Goal: Transaction & Acquisition: Purchase product/service

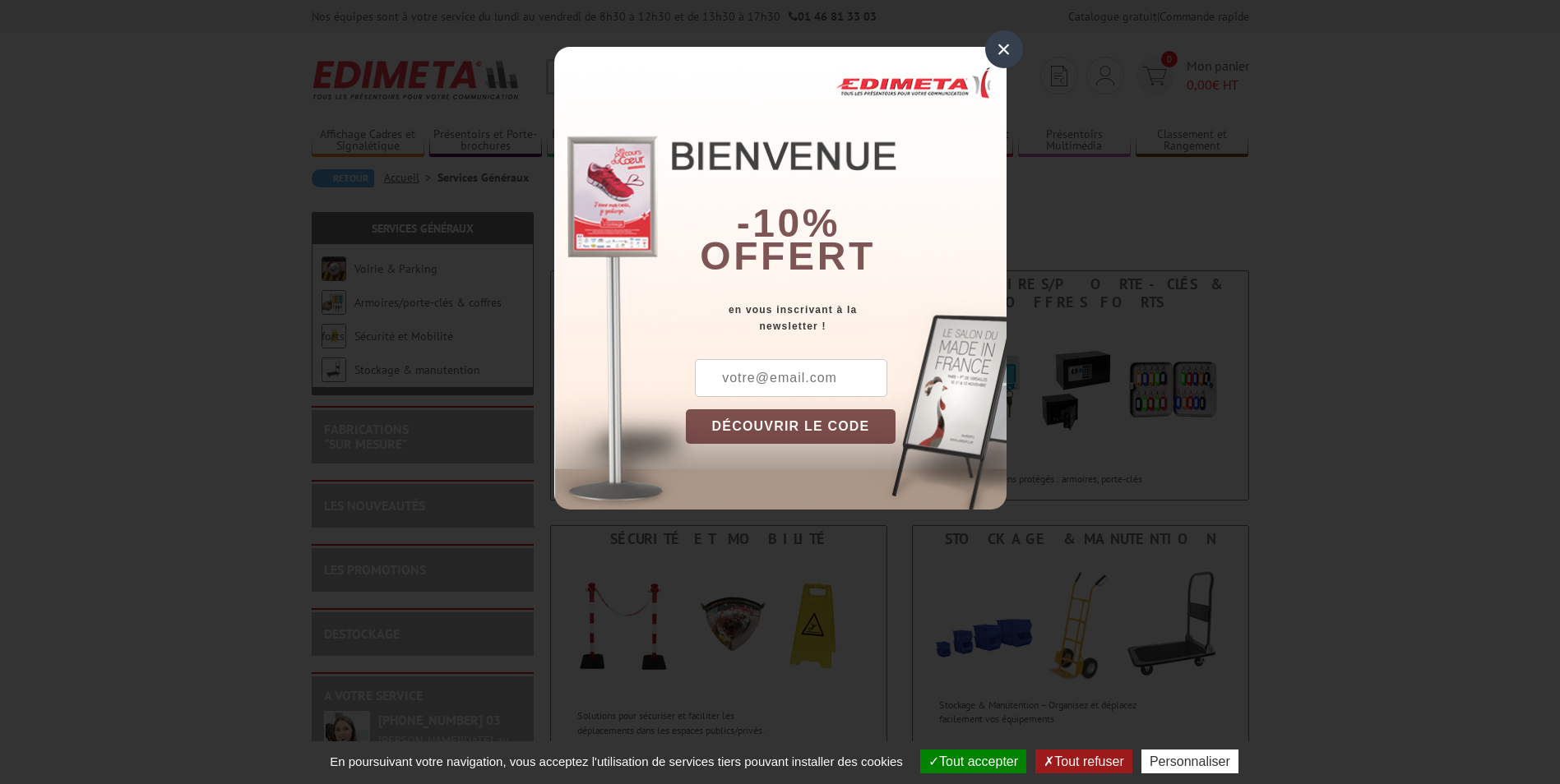
click at [1000, 42] on div "×" at bounding box center [1004, 49] width 38 height 38
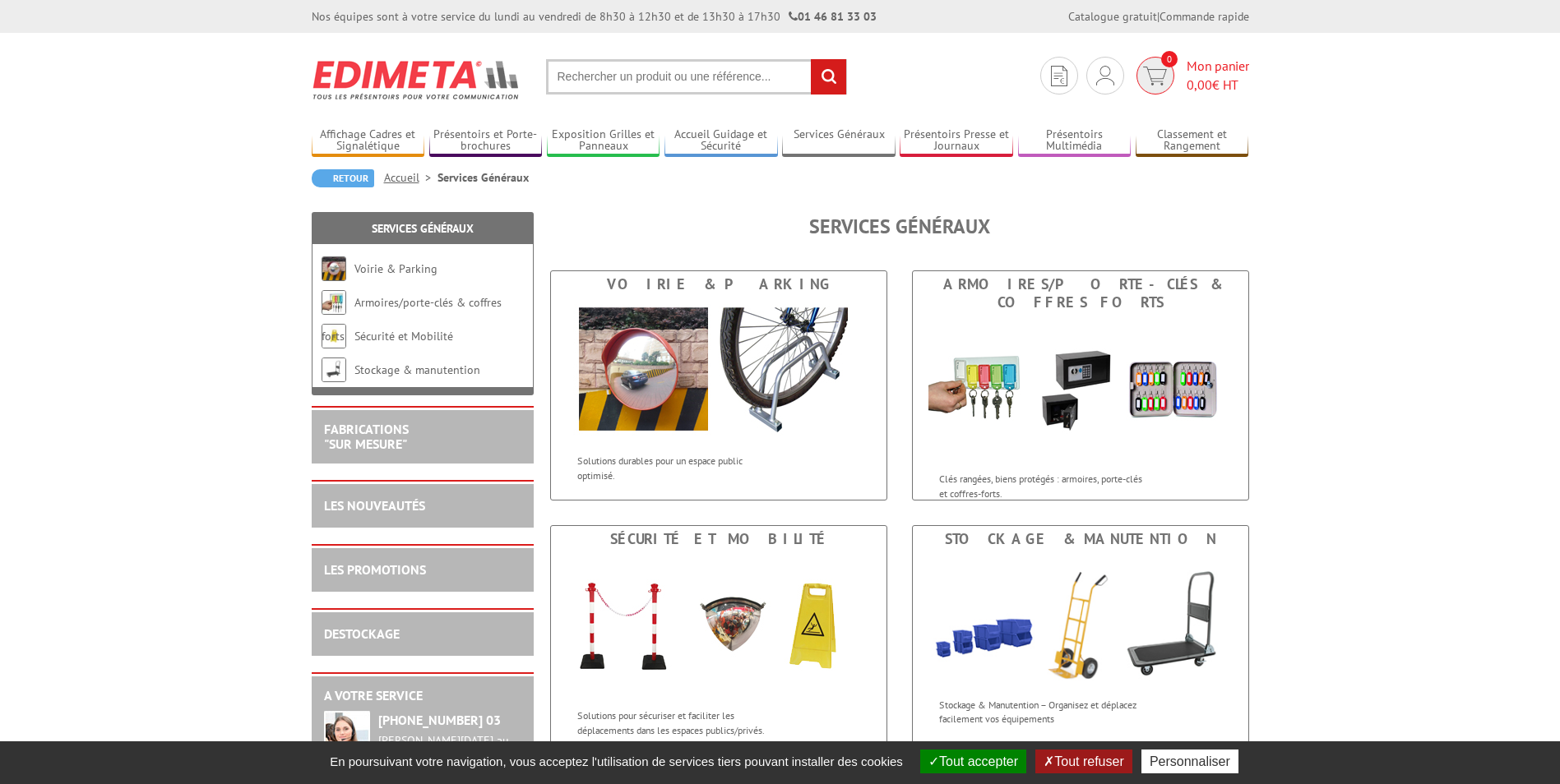
click at [1160, 68] on img at bounding box center [1155, 76] width 24 height 19
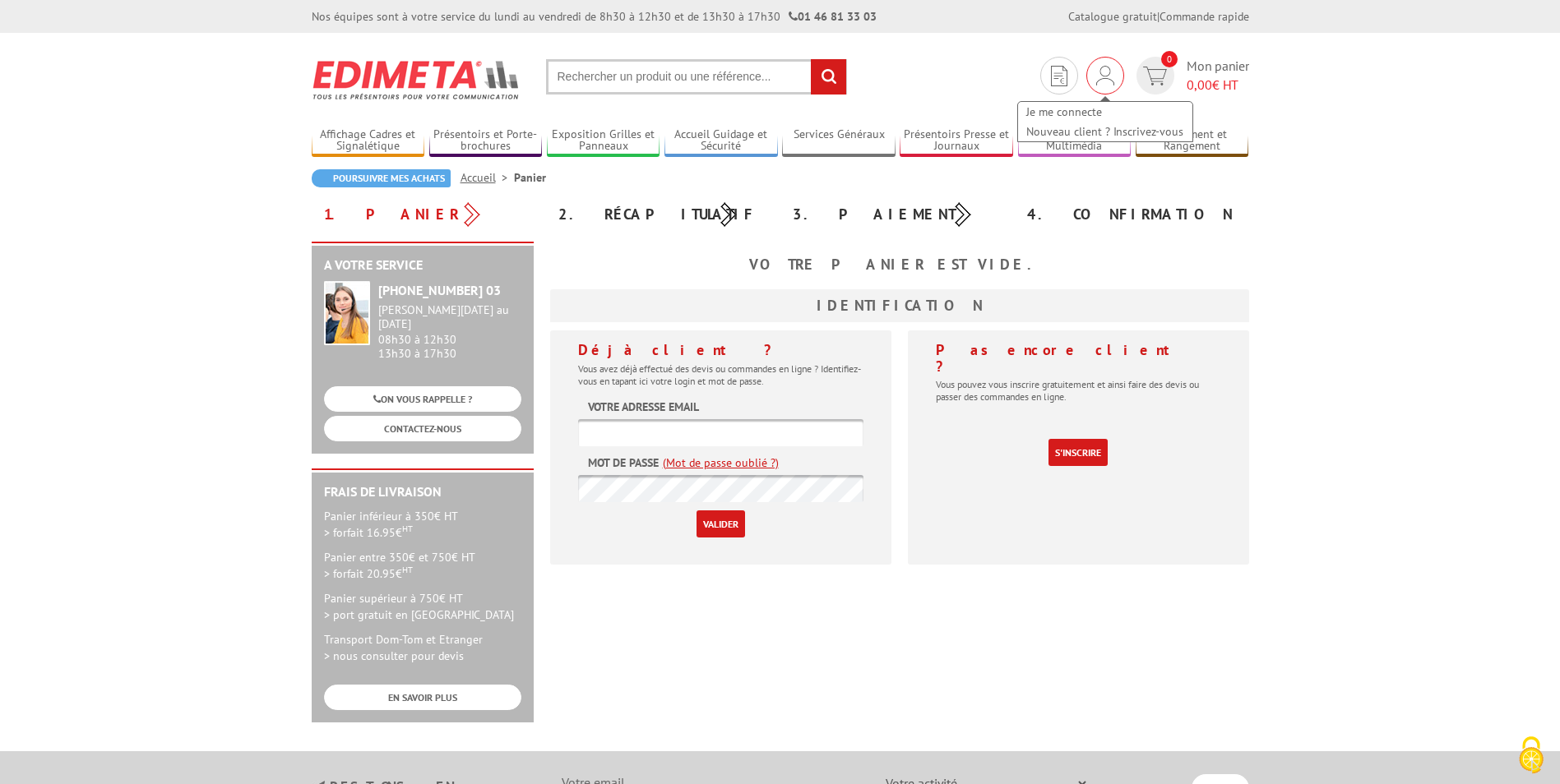
click at [1109, 68] on img at bounding box center [1105, 75] width 18 height 20
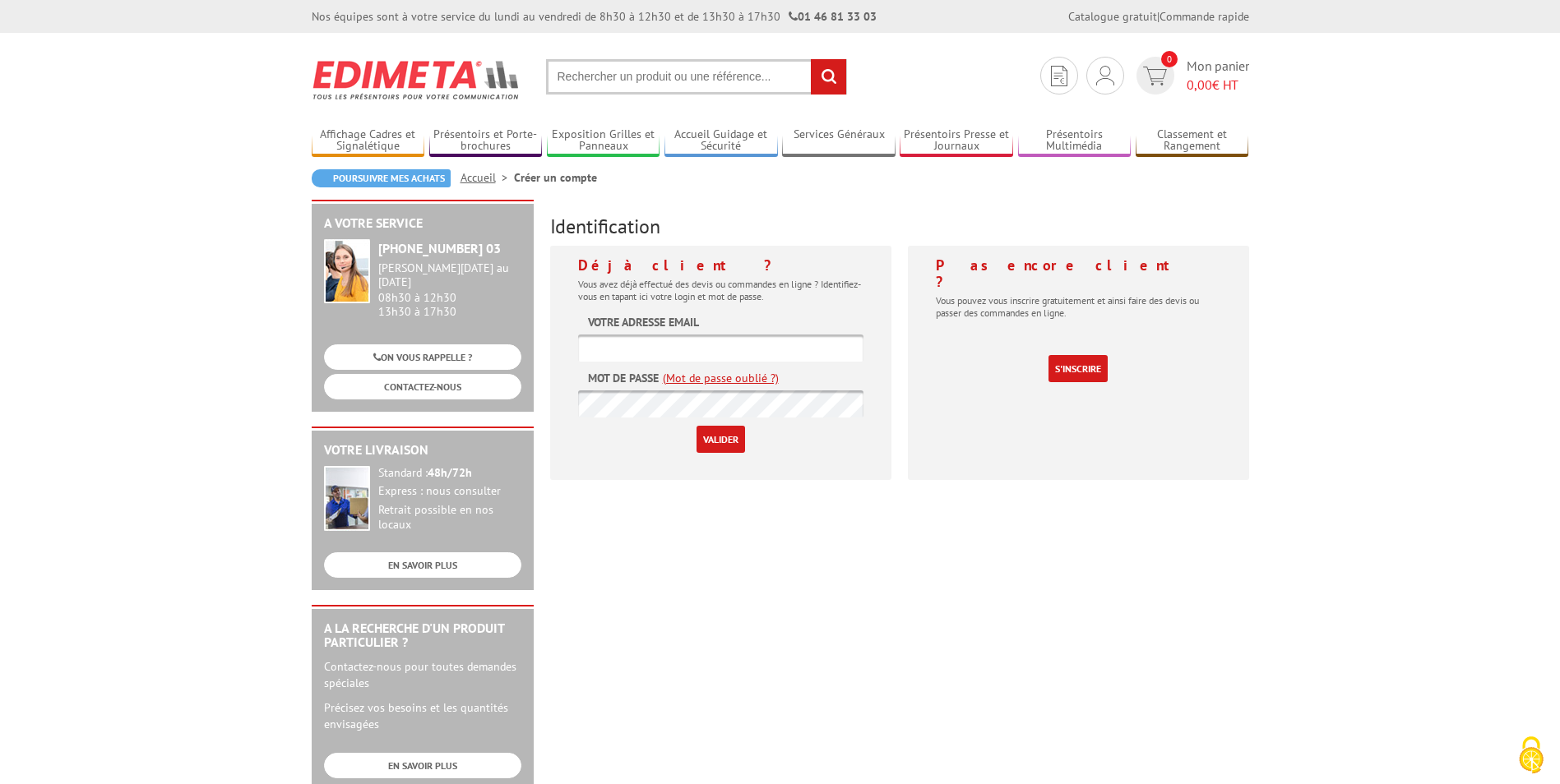
click at [614, 349] on input "text" at bounding box center [720, 347] width 285 height 27
type input "albine.pinseel@ijclab.in2p3.fr"
click at [697, 426] on input "Valider" at bounding box center [721, 439] width 49 height 27
click at [1087, 355] on link "S'inscrire" at bounding box center [1078, 368] width 59 height 27
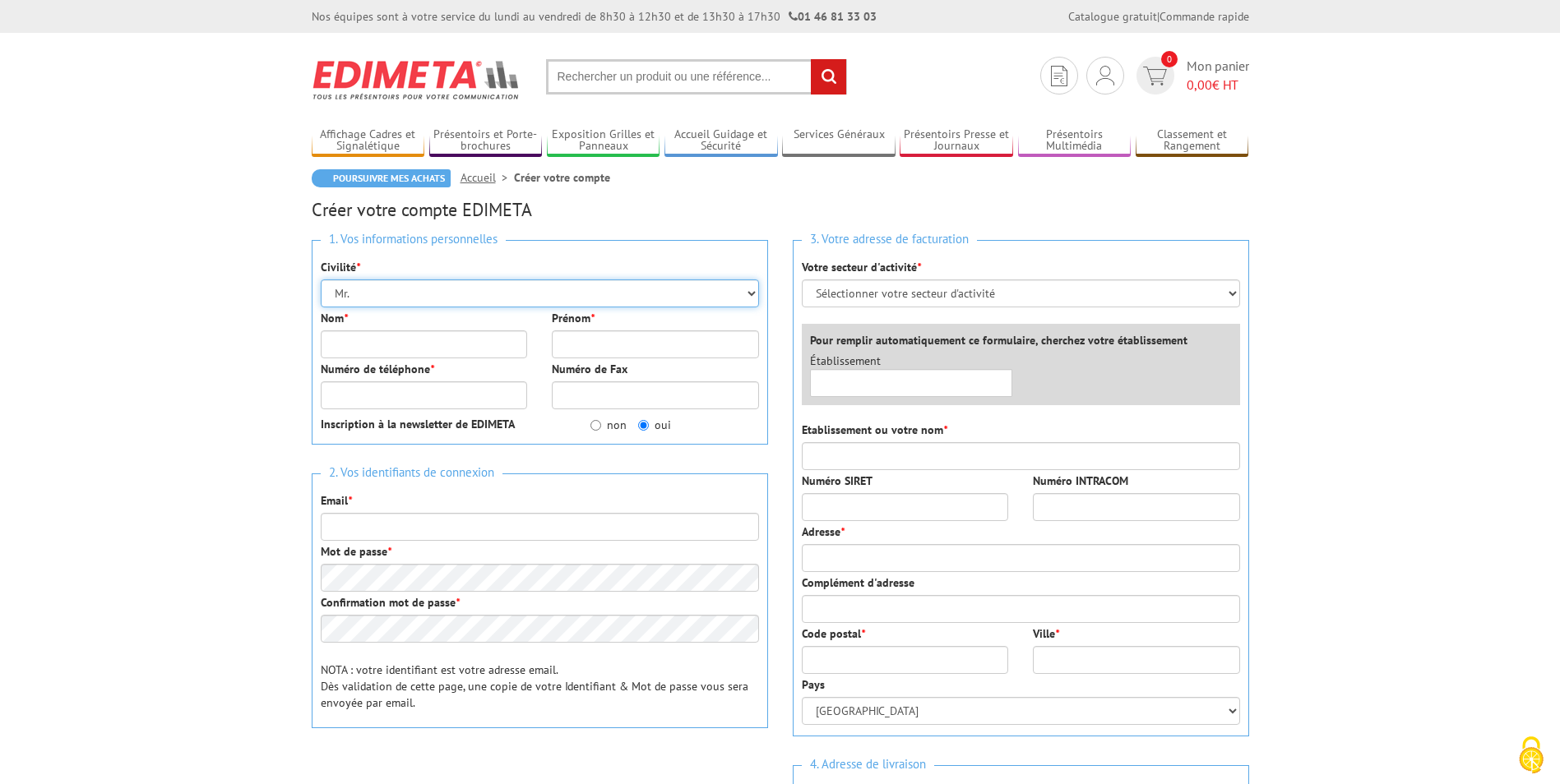
click at [592, 293] on select "Mr. Mme. Mlle." at bounding box center [540, 294] width 439 height 28
select select "Mme."
click at [321, 280] on select "Mr. Mme. Mlle." at bounding box center [540, 294] width 439 height 28
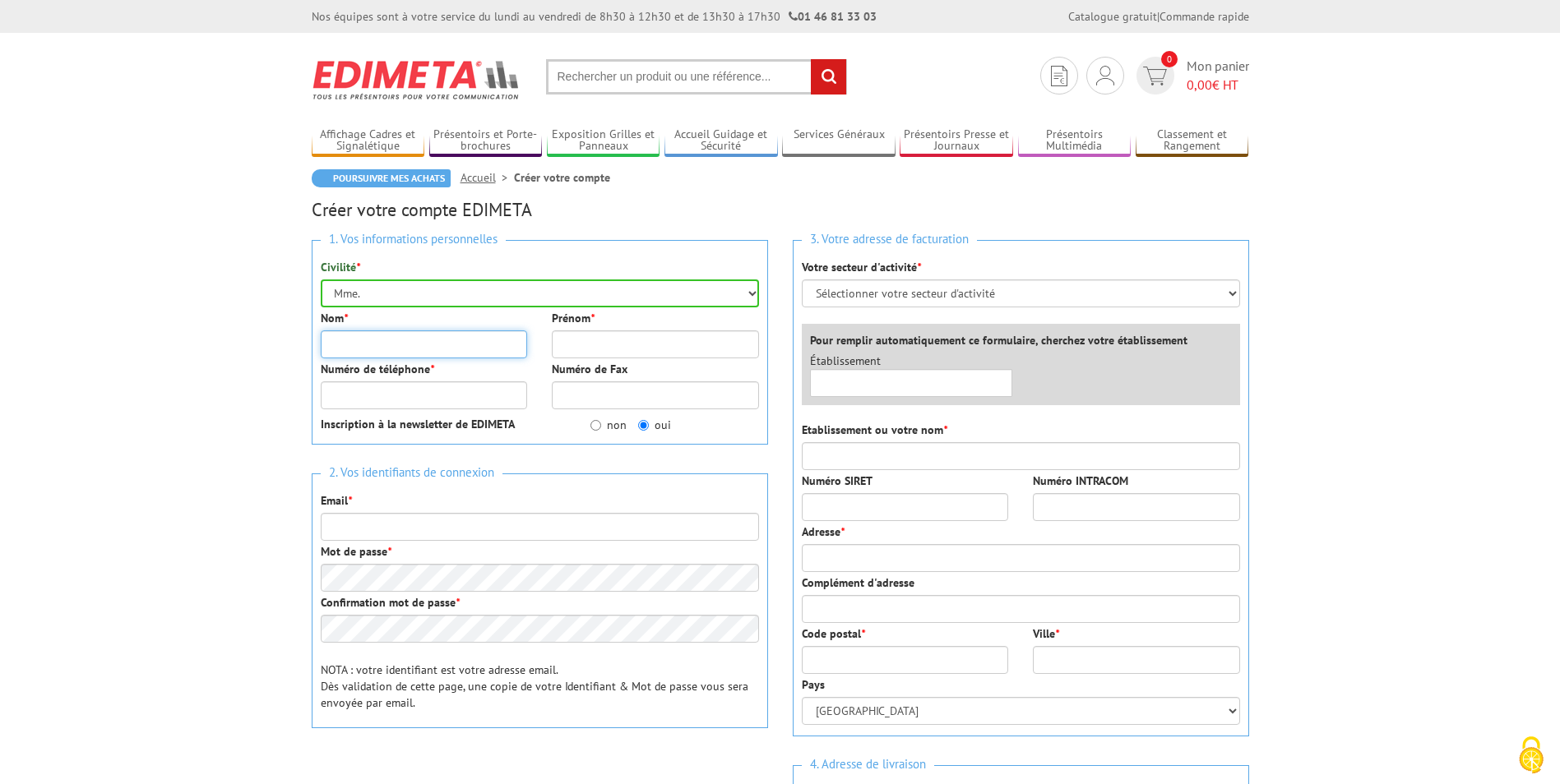
click at [419, 347] on input "Nom *" at bounding box center [424, 344] width 207 height 28
type input "PINSEEL"
type input "ALBINE"
type input "[EMAIL_ADDRESS][DOMAIN_NAME]"
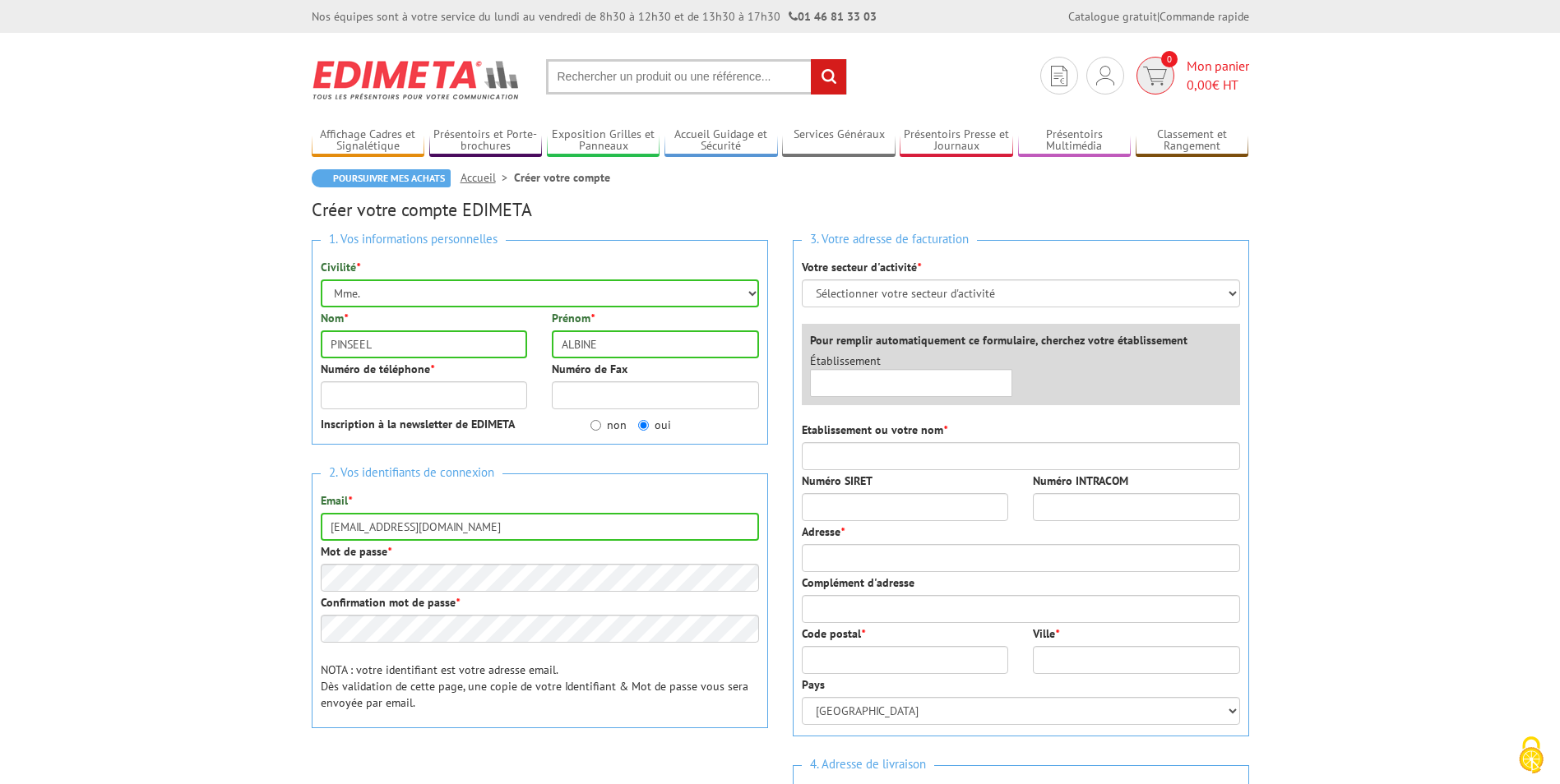
click at [1167, 72] on span "0" at bounding box center [1155, 75] width 38 height 38
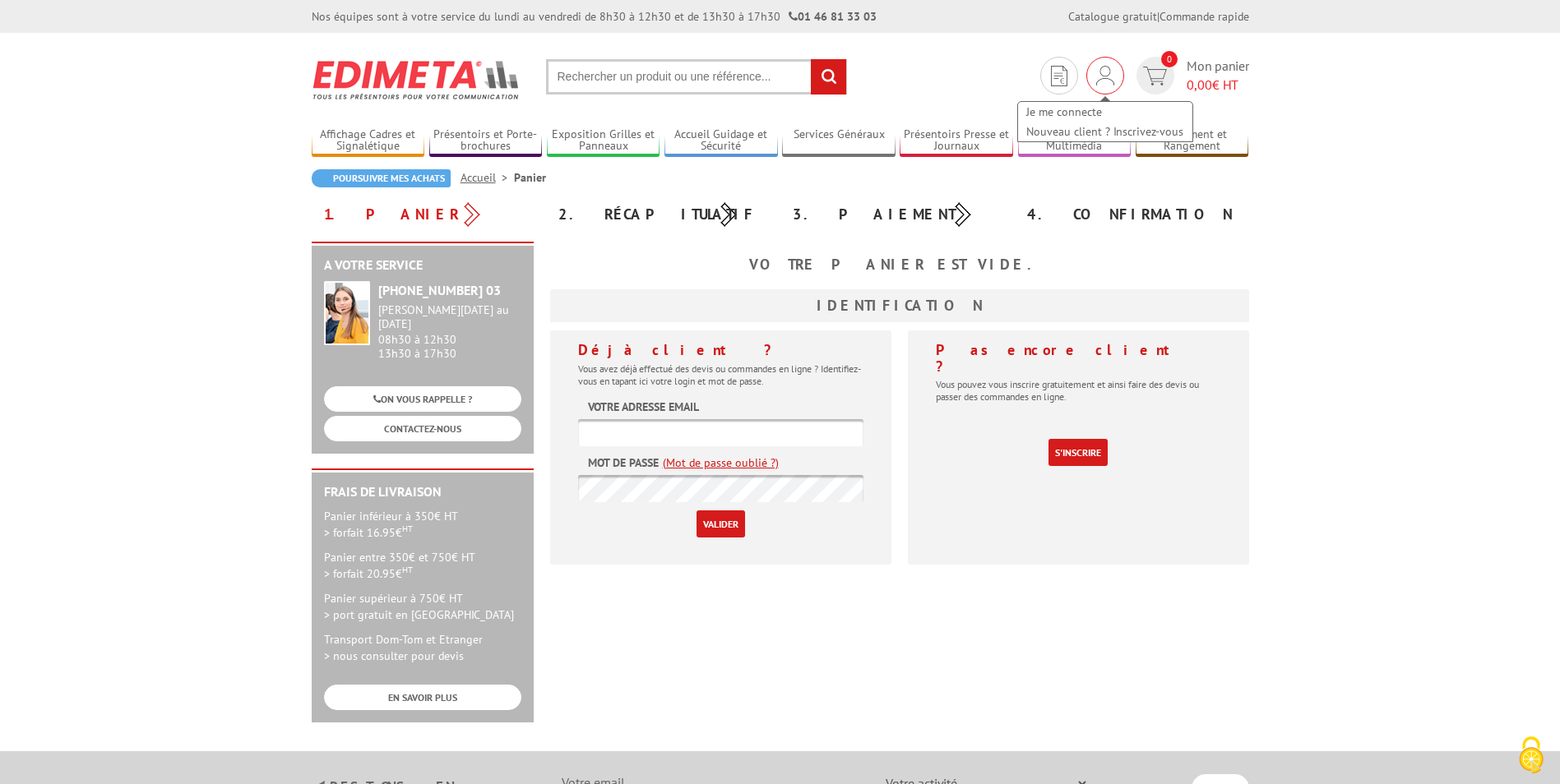
click at [1100, 65] on div "Je me connecte Nouveau client ? Inscrivez-vous" at bounding box center [1105, 75] width 38 height 38
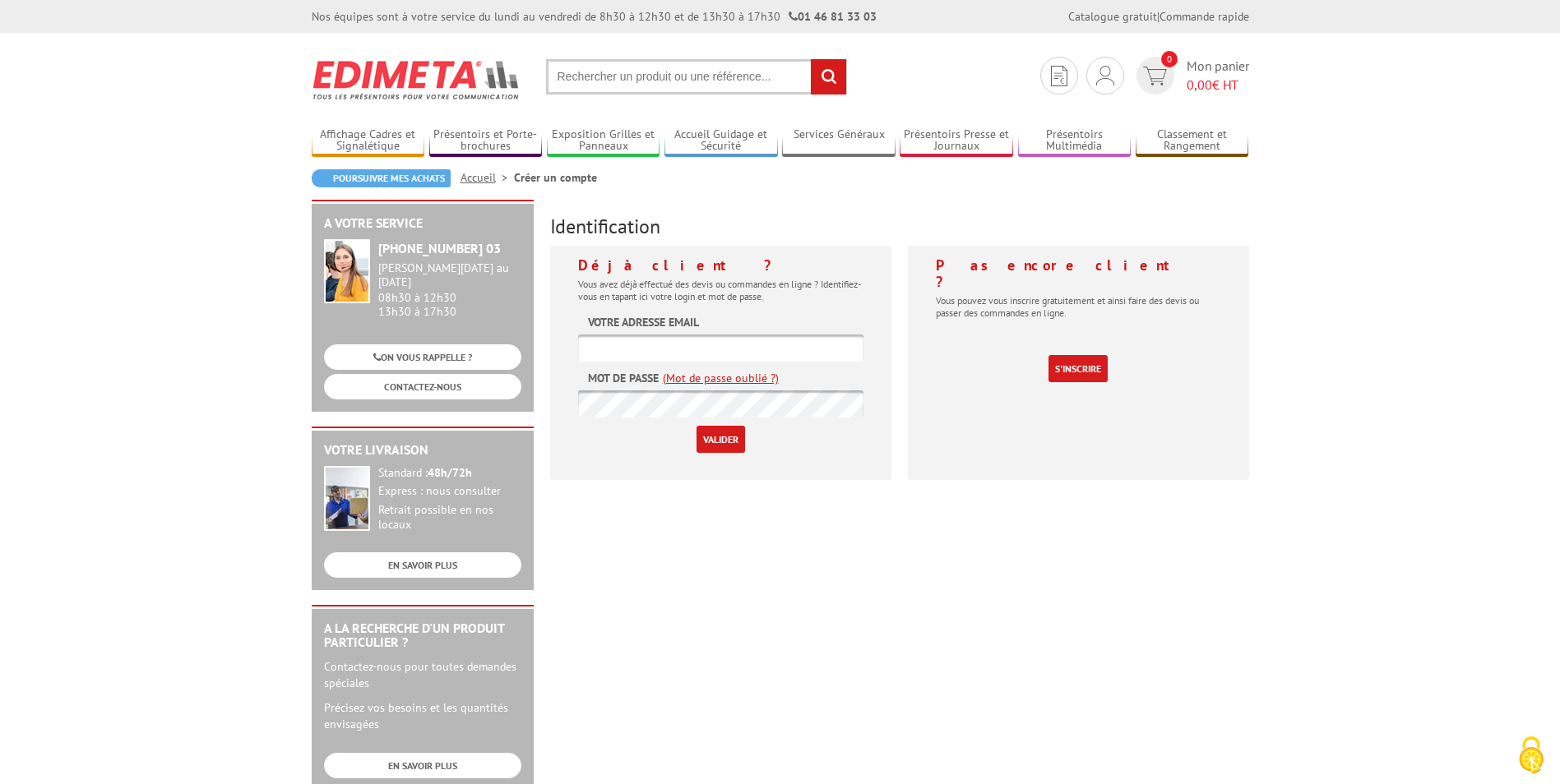
click at [668, 349] on input "text" at bounding box center [720, 347] width 285 height 27
type input "[EMAIL_ADDRESS][DOMAIN_NAME]"
click at [714, 373] on link "(Mot de passe oublié ?)" at bounding box center [721, 378] width 116 height 16
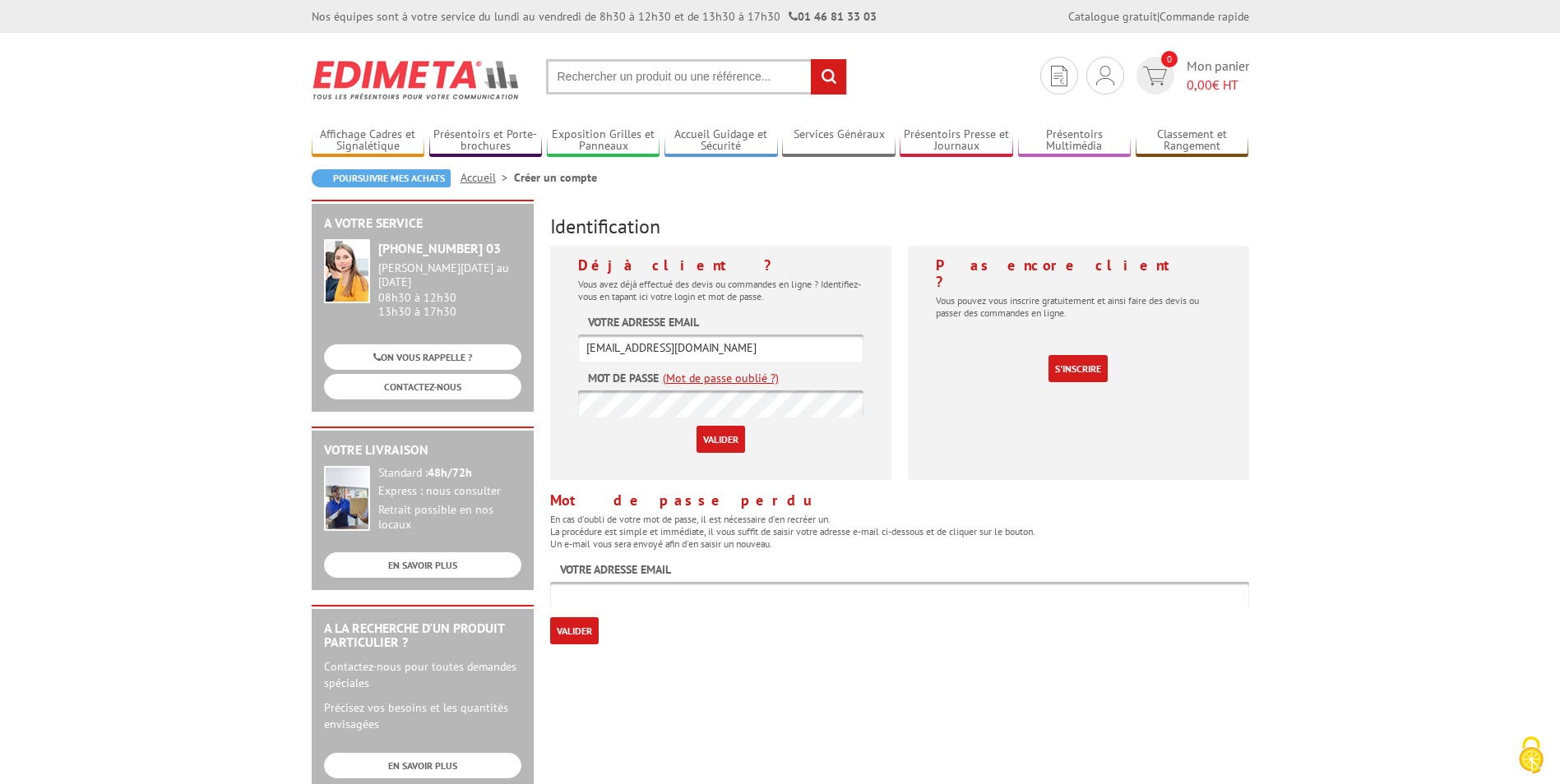
click at [572, 595] on input "text" at bounding box center [900, 595] width 699 height 27
type input "albine.pinseel@ijclab.in2p3.fr"
click at [576, 630] on input "Valider" at bounding box center [575, 631] width 49 height 27
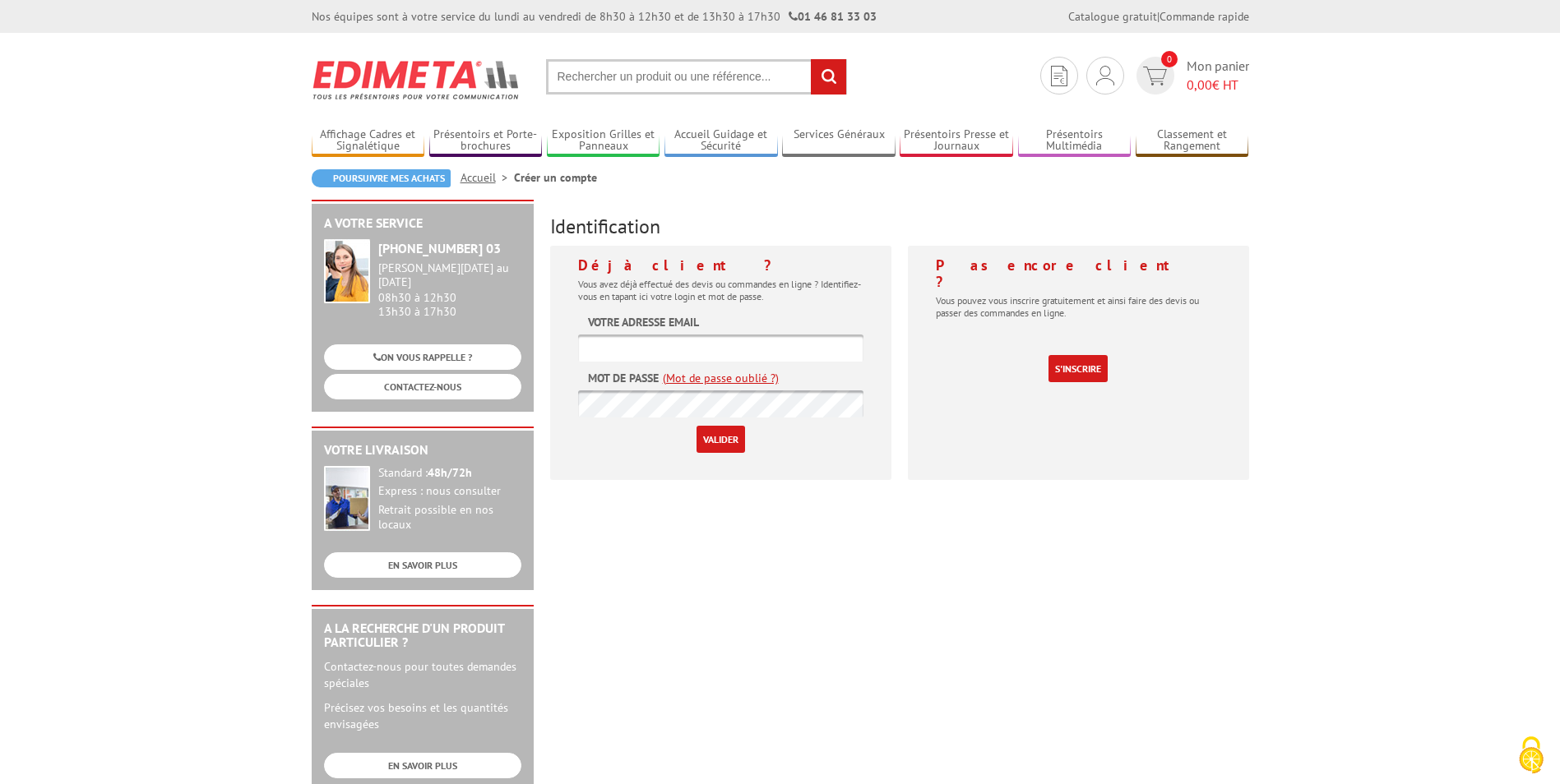
click at [732, 611] on div "A votre service [PHONE_NUMBER] 03 [PERSON_NAME][DATE] au [DATE] 08h30 à 12h30 1…" at bounding box center [780, 638] width 954 height 877
click at [1102, 70] on img at bounding box center [1105, 75] width 18 height 20
click at [625, 346] on input "text" at bounding box center [720, 347] width 285 height 27
type input "[EMAIL_ADDRESS][DOMAIN_NAME]"
click at [714, 371] on form "Votre adresse email albine.pinseel@ijclab.in2p3.fr Mot de passe (Mot de passe o…" at bounding box center [720, 383] width 285 height 139
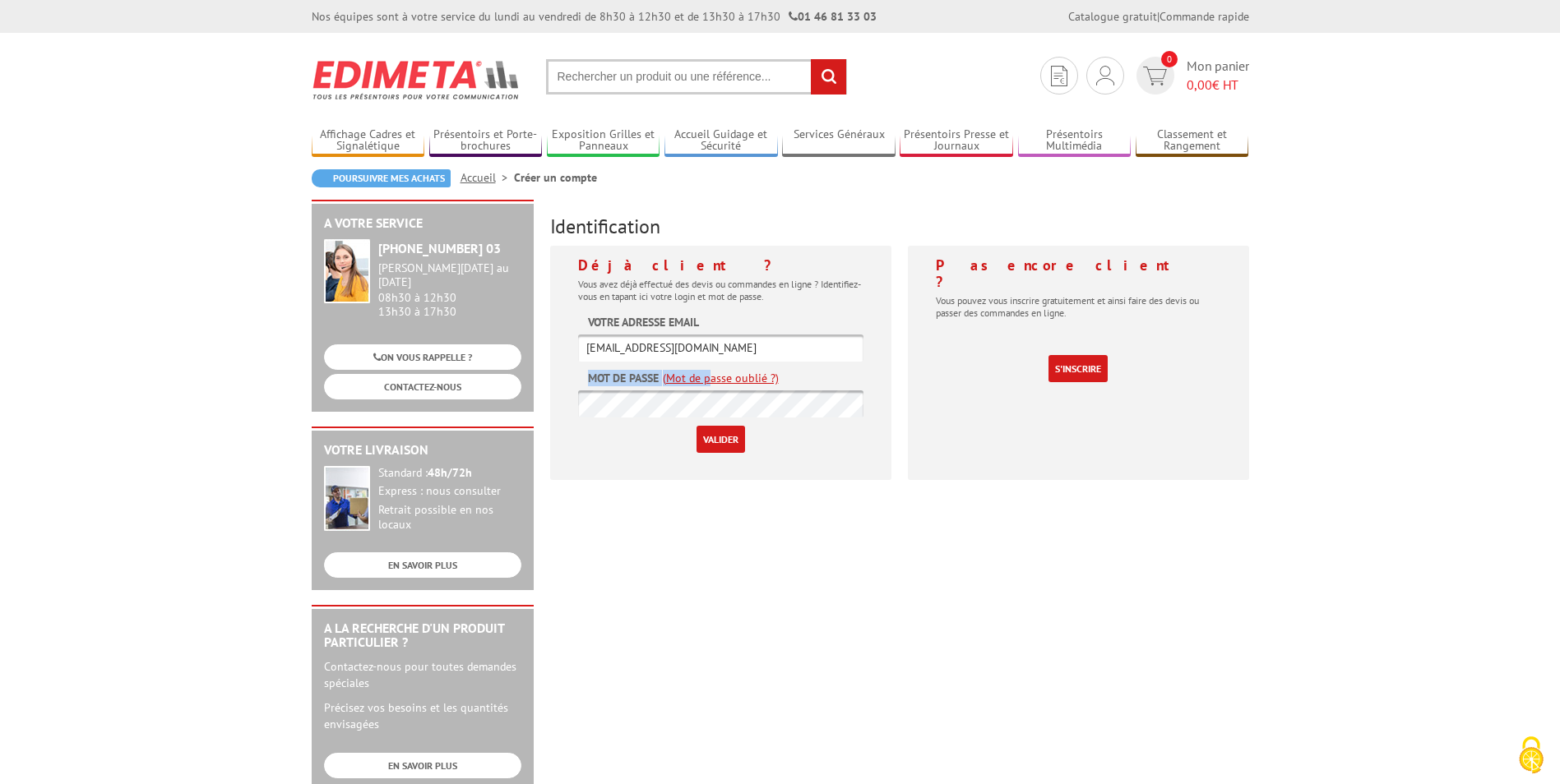
drag, startPoint x: 714, startPoint y: 371, endPoint x: 706, endPoint y: 380, distance: 12.0
click at [706, 380] on link "(Mot de passe oublié ?)" at bounding box center [721, 378] width 116 height 16
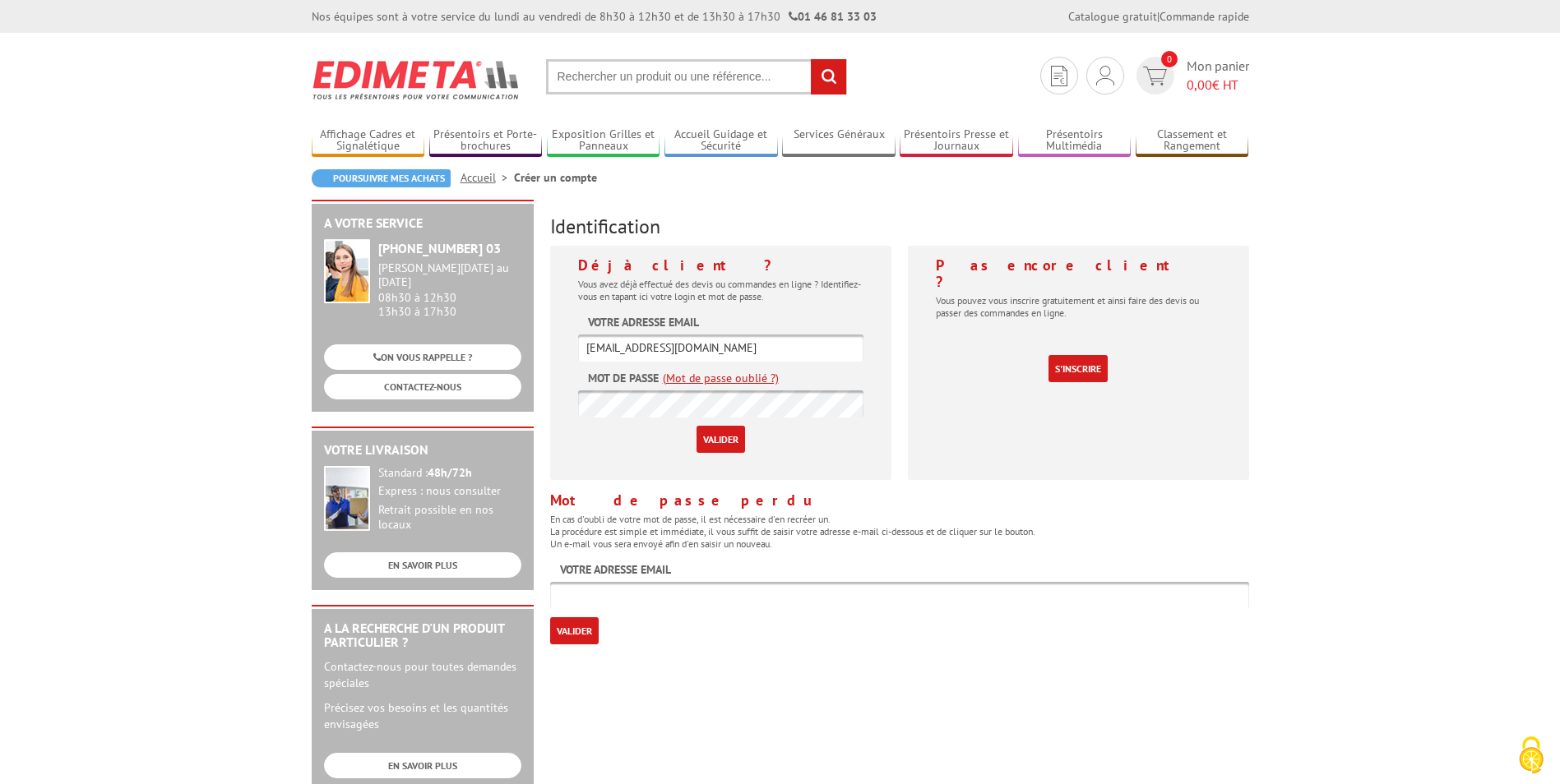
click at [607, 602] on input "text" at bounding box center [900, 595] width 699 height 27
type input "[EMAIL_ADDRESS][DOMAIN_NAME]"
click at [591, 632] on input "Valider" at bounding box center [575, 631] width 49 height 27
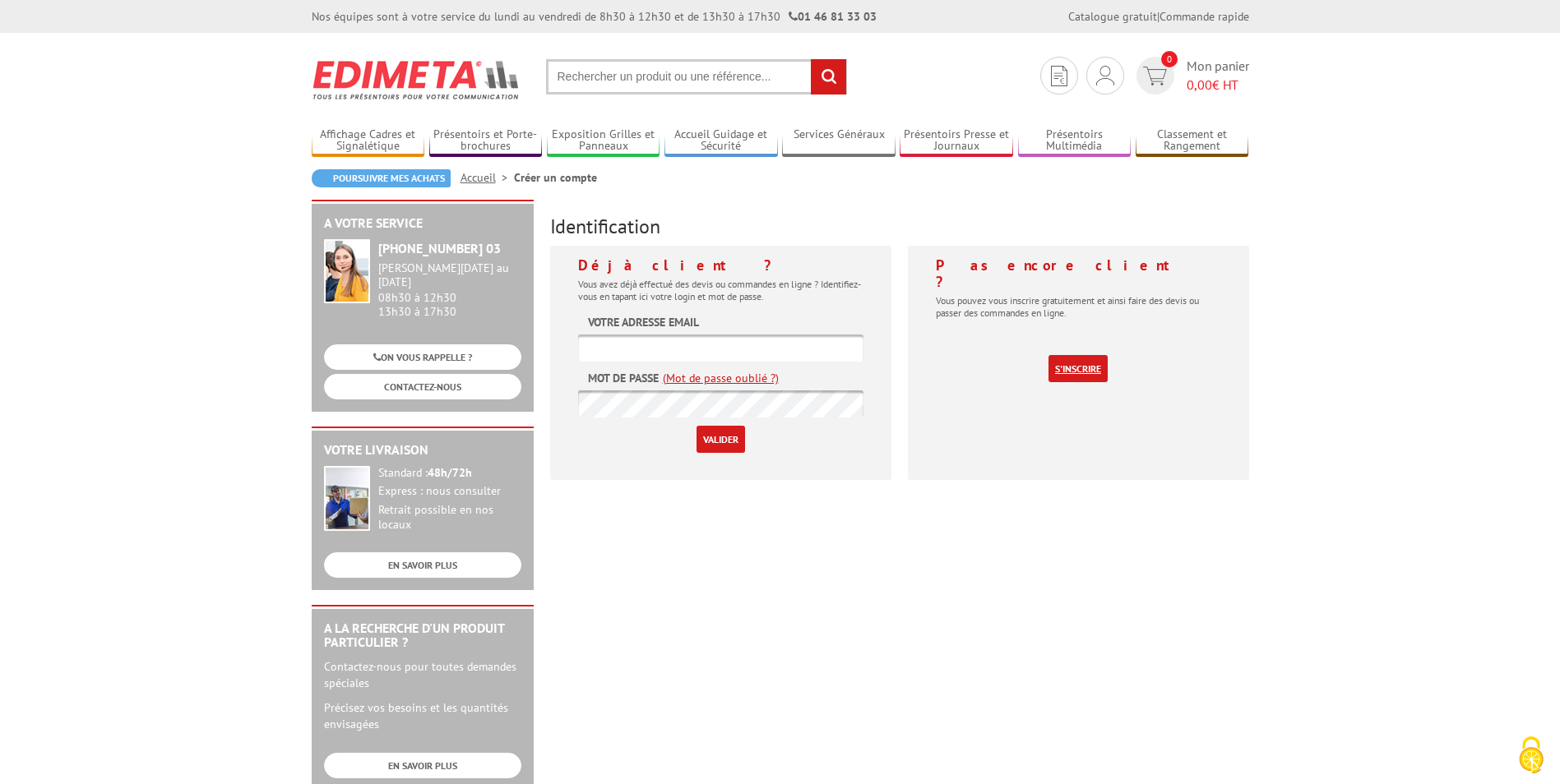
click at [1094, 355] on link "S'inscrire" at bounding box center [1078, 368] width 59 height 27
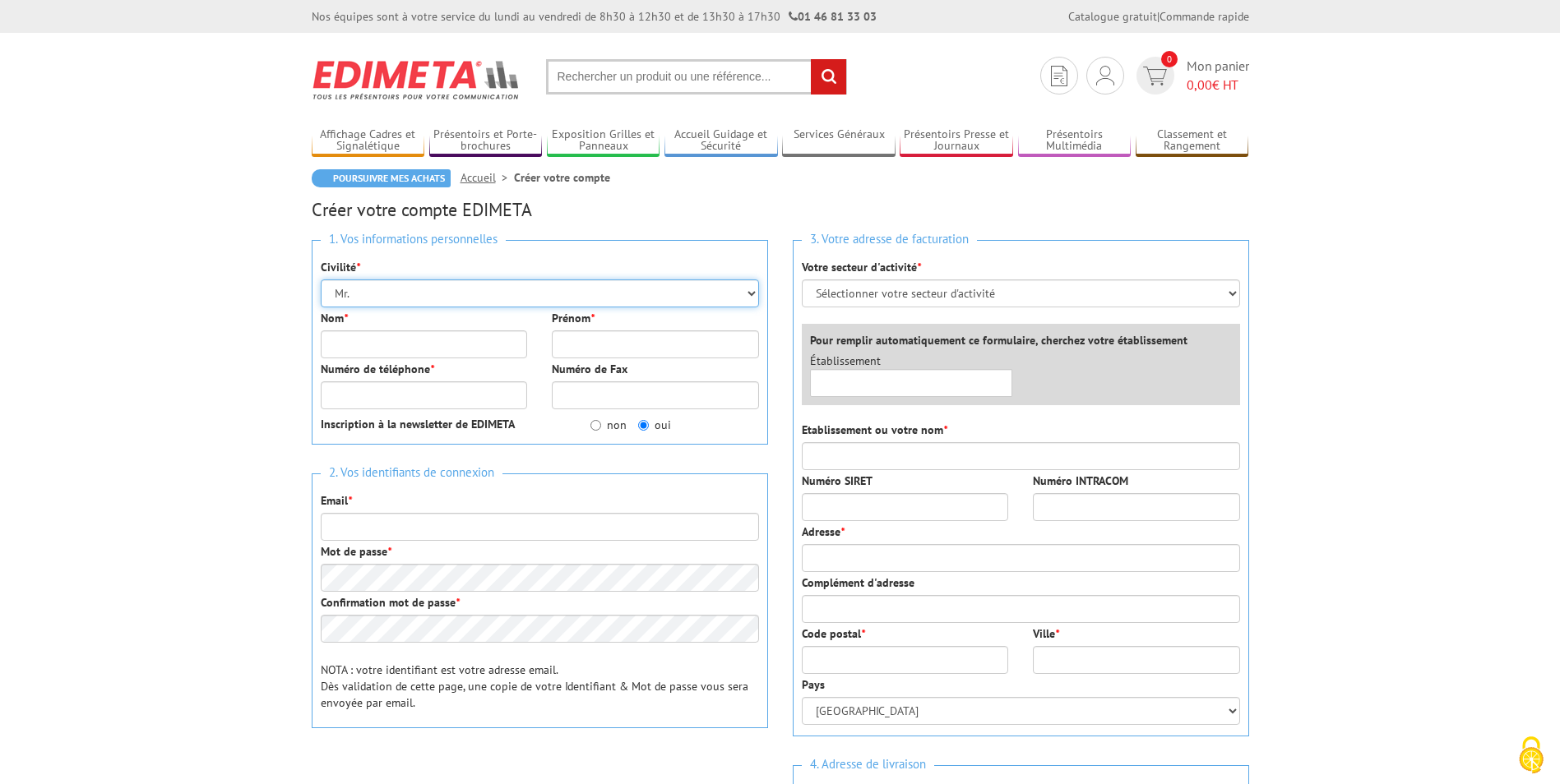
click at [354, 297] on select "Mr. Mme. Mlle." at bounding box center [540, 294] width 439 height 28
select select "Mme."
click at [321, 280] on select "Mr. Mme. Mlle." at bounding box center [540, 294] width 439 height 28
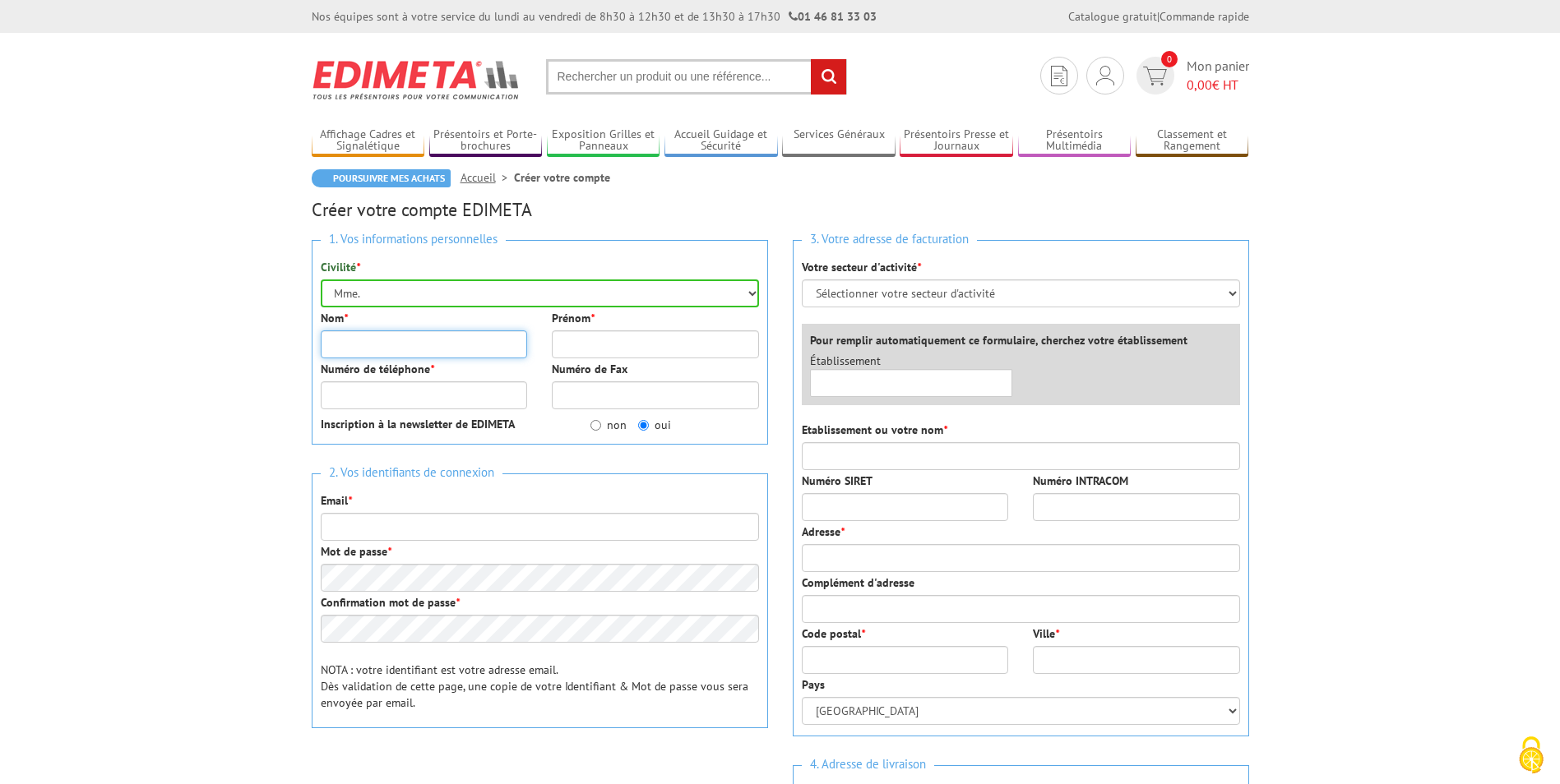
click at [348, 338] on input "Nom *" at bounding box center [424, 344] width 207 height 28
type input "PINSEEL"
type input "ALBINE"
type input "[EMAIL_ADDRESS][DOMAIN_NAME]"
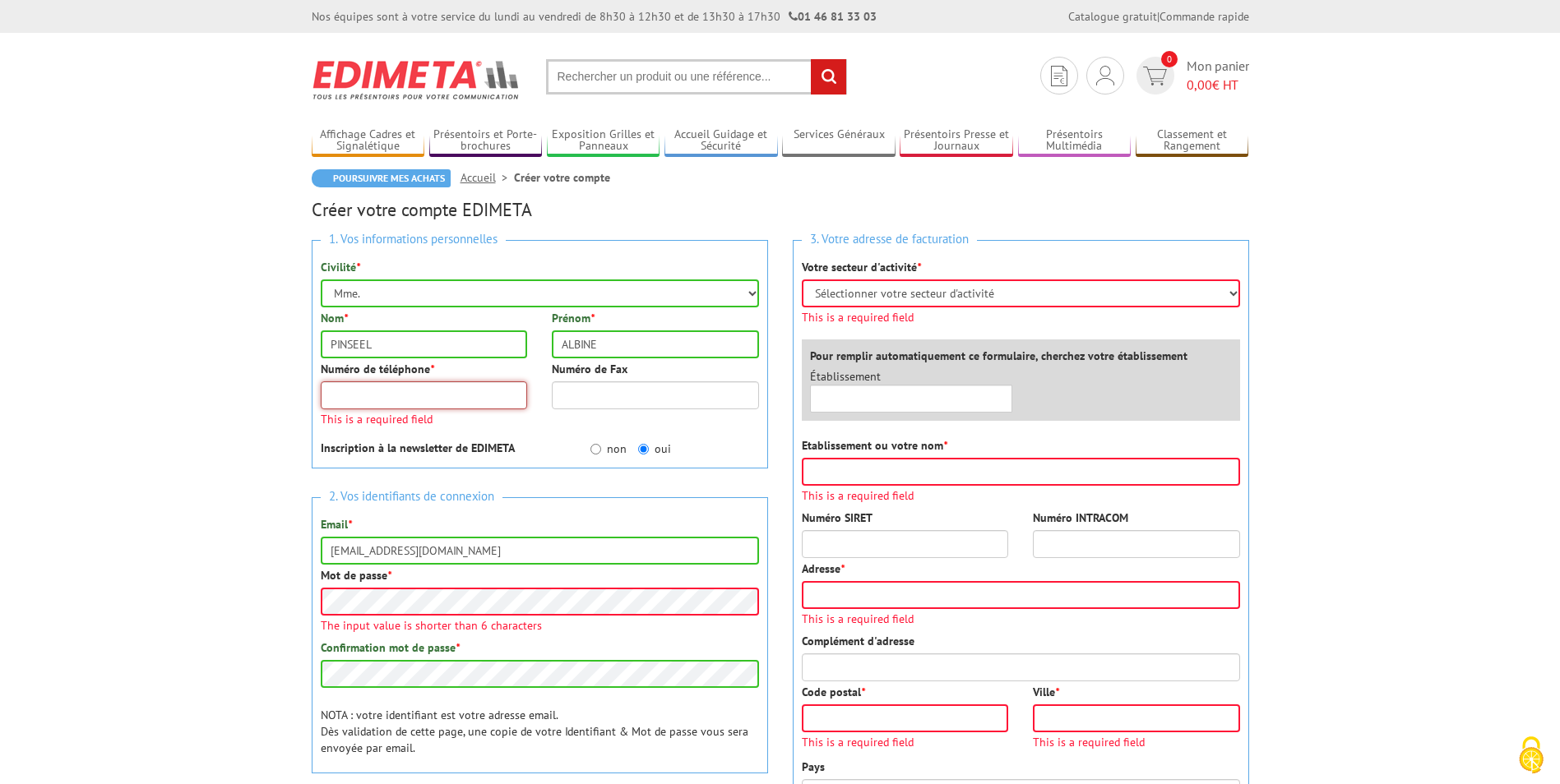
click at [351, 397] on input "Numéro de téléphone *" at bounding box center [424, 395] width 207 height 28
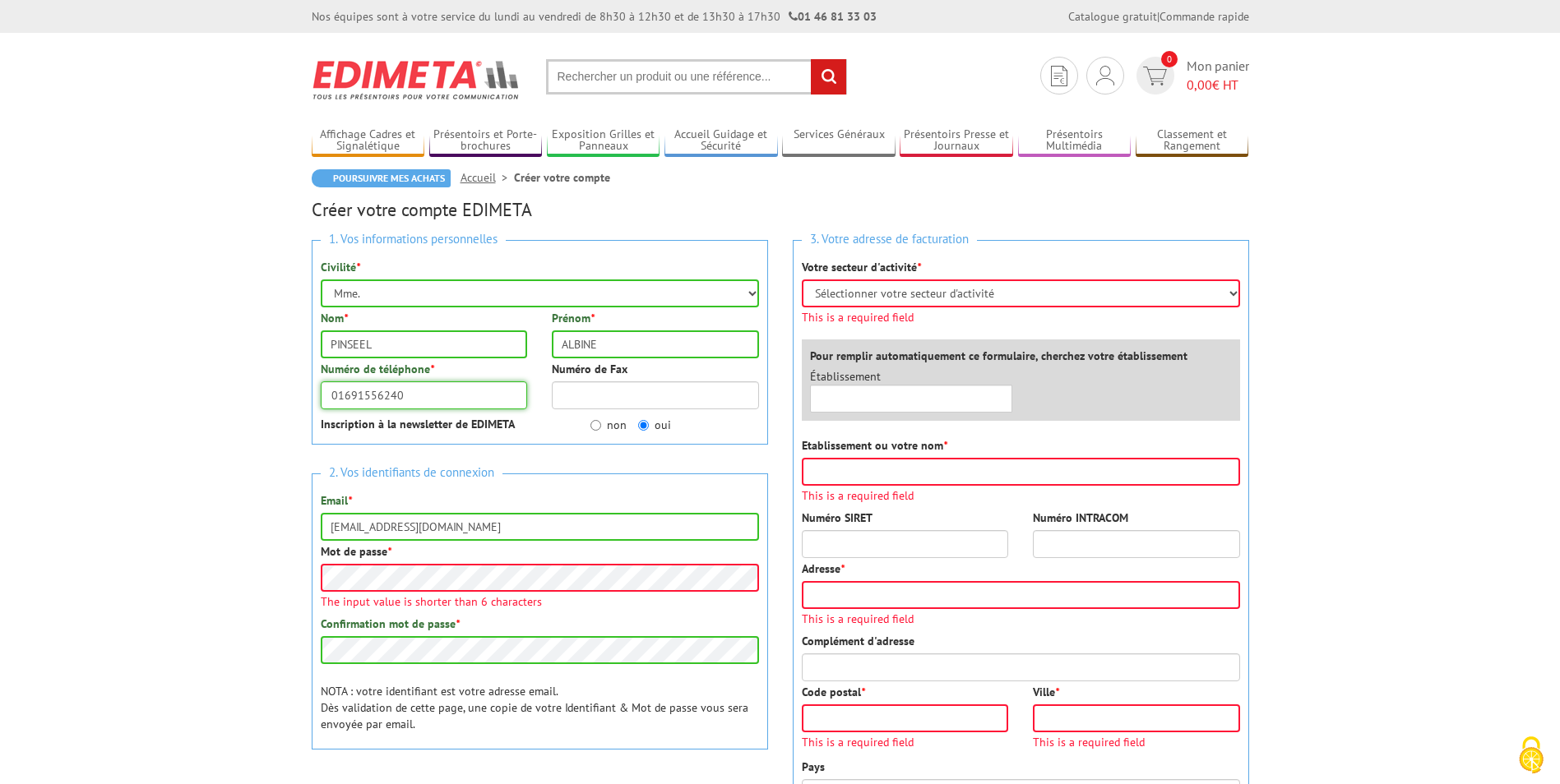
type input "01691556240"
click at [598, 424] on input "non" at bounding box center [595, 425] width 10 height 10
radio input "true"
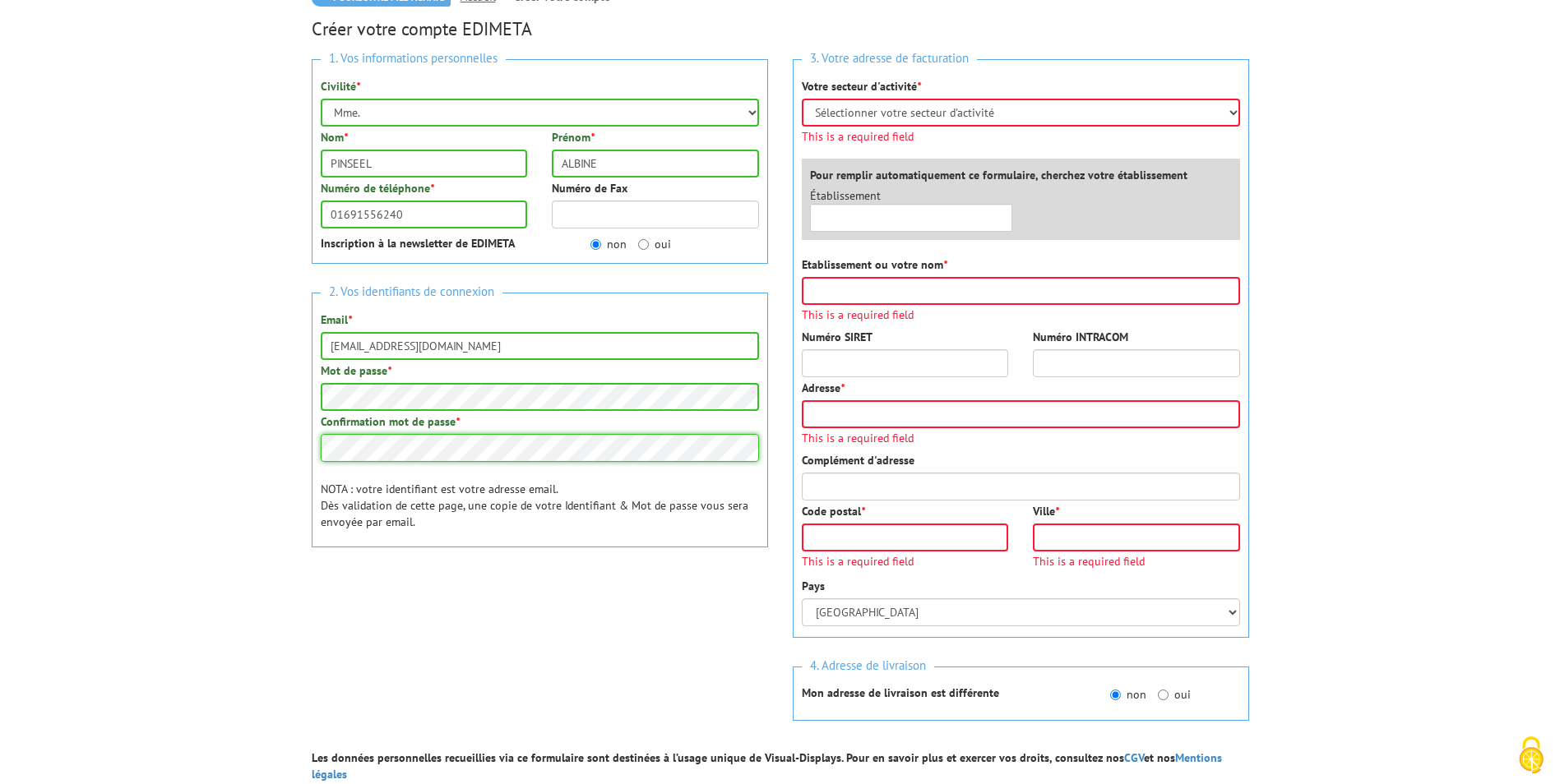
scroll to position [194, 0]
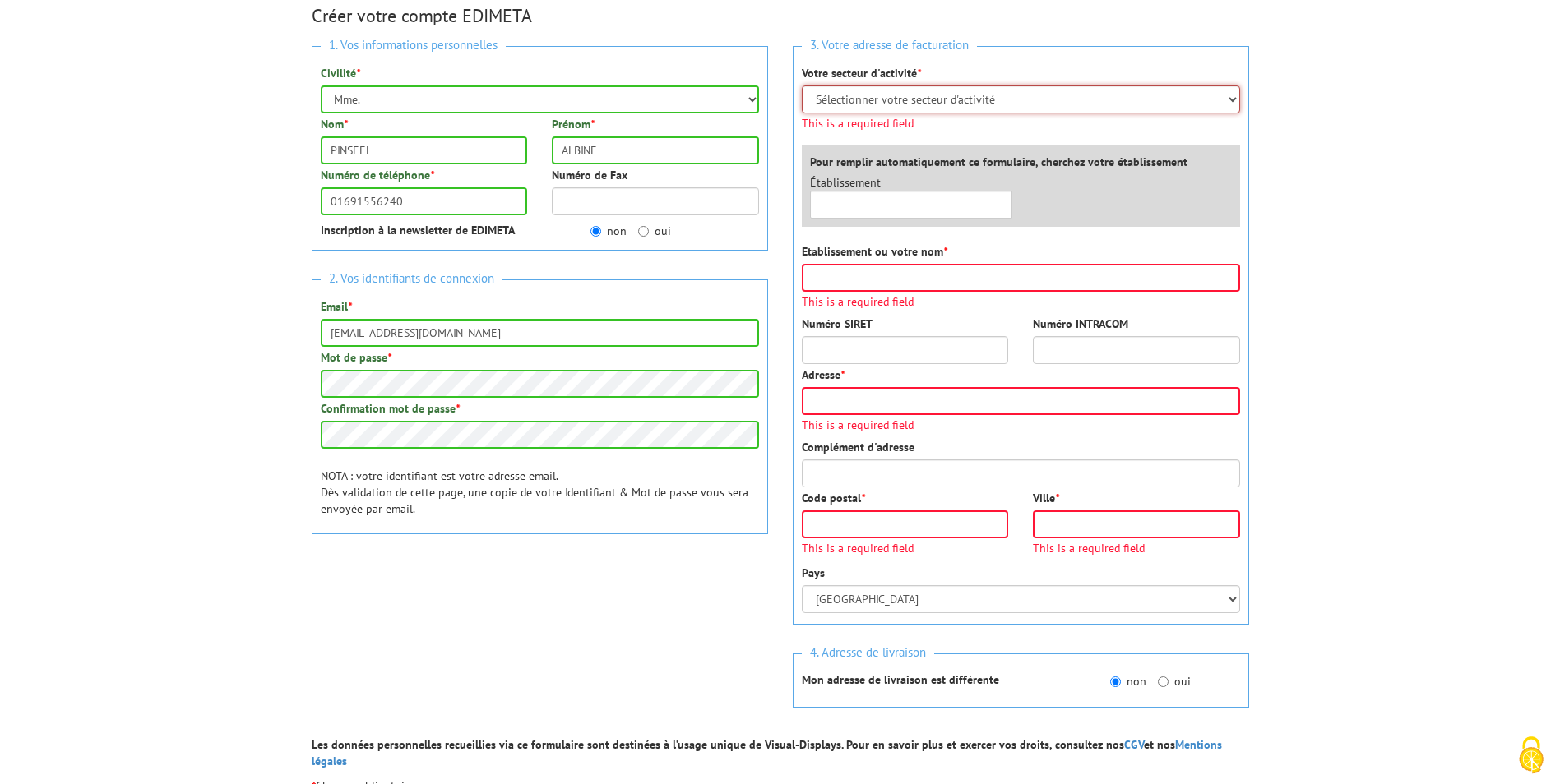
click at [989, 93] on select "Sélectionner votre secteur d'activité Administrations et collectivités Magasins…" at bounding box center [1021, 100] width 439 height 28
select select "876"
click at [802, 86] on select "Sélectionner votre secteur d'activité Administrations et collectivités Magasins…" at bounding box center [1021, 100] width 439 height 28
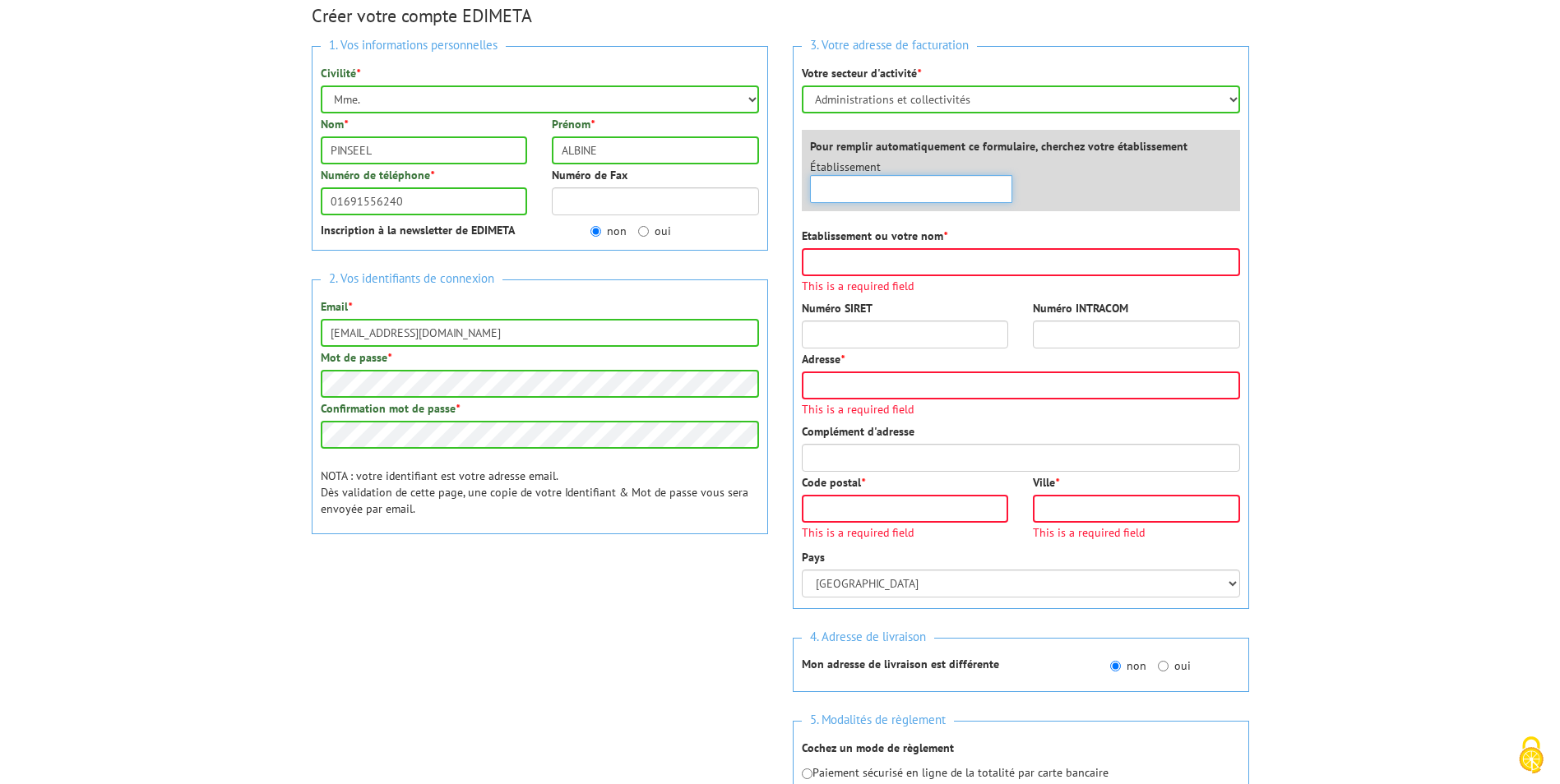
click at [847, 200] on input "text" at bounding box center [912, 189] width 203 height 28
type input "c"
type input "CNRS"
click at [1063, 207] on div "Établissement × CNRS Aucun établiseement trouvé à ce nom" at bounding box center [1024, 185] width 455 height 53
click at [1012, 101] on select "Sélectionner votre secteur d'activité Administrations et collectivités Magasins…" at bounding box center [1021, 100] width 439 height 28
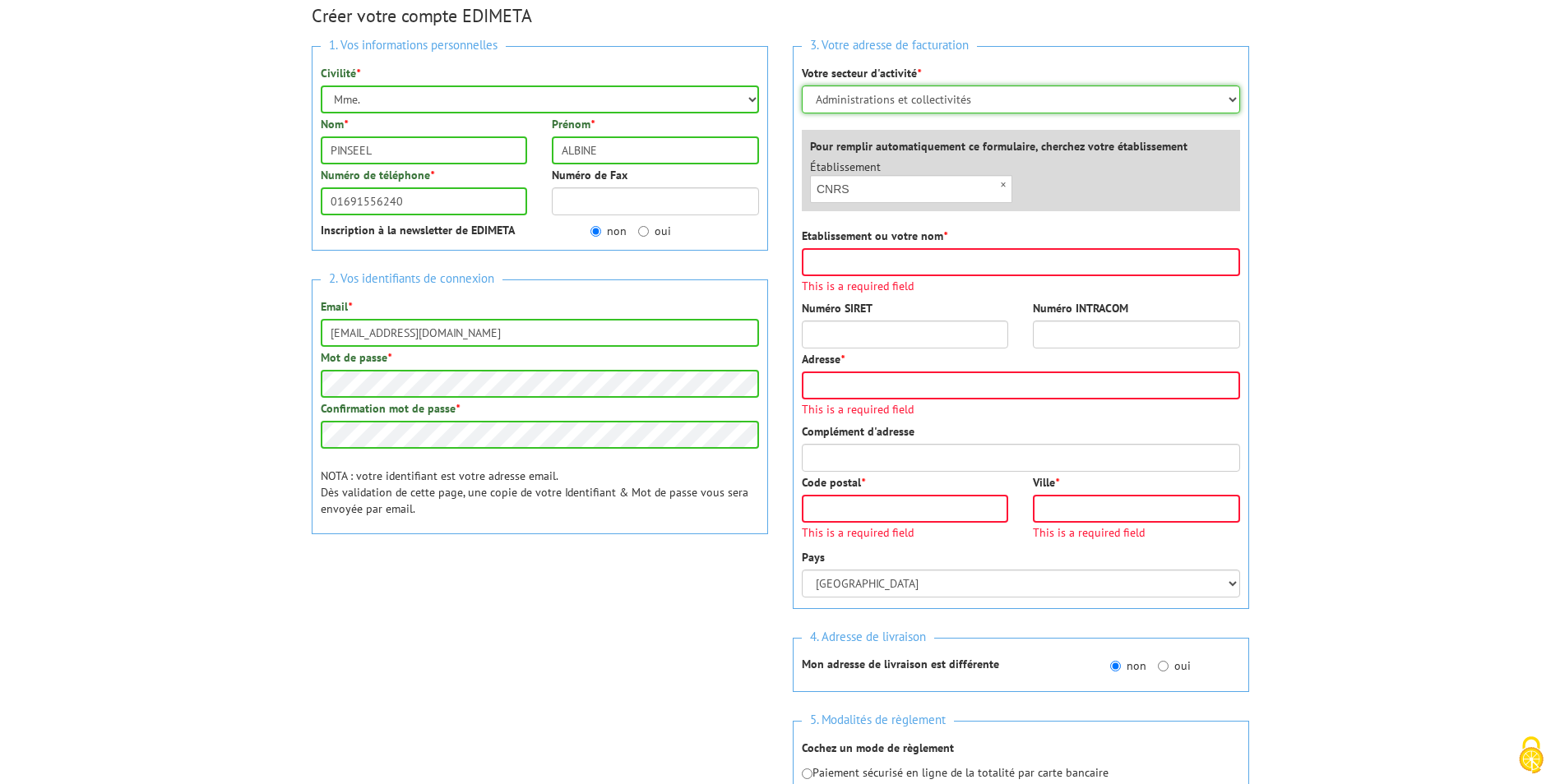
click at [1012, 101] on select "Sélectionner votre secteur d'activité Administrations et collectivités Magasins…" at bounding box center [1021, 100] width 439 height 28
click at [926, 195] on input "CNRS" at bounding box center [912, 189] width 203 height 28
click at [845, 268] on input "Etablissement ou votre nom *" at bounding box center [1021, 262] width 439 height 28
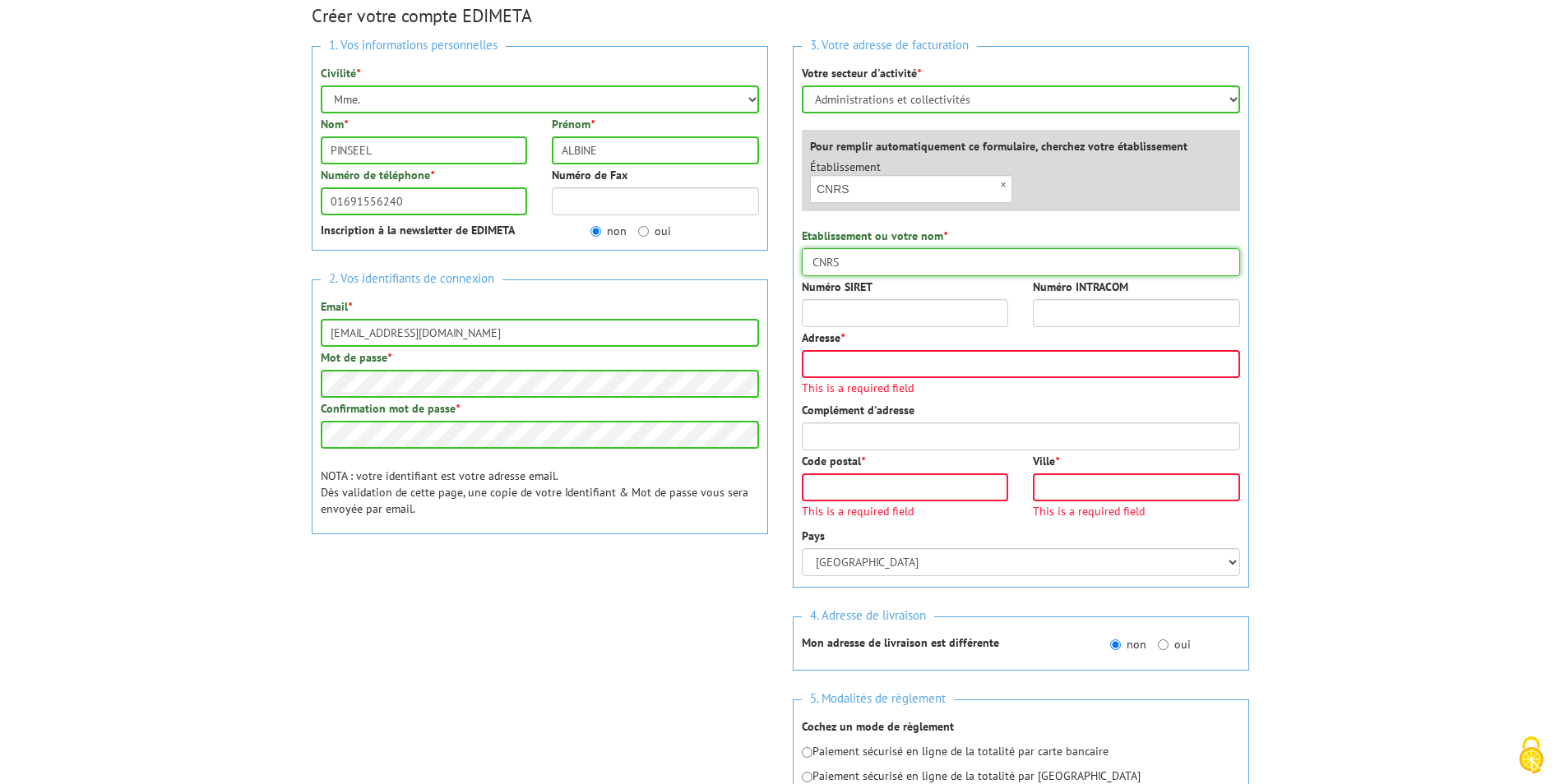
type input "CNRS"
click at [822, 314] on input "Numéro SIRET" at bounding box center [905, 313] width 207 height 28
type input "18008901303720"
click at [1076, 315] on input "Numéro INTRACOM" at bounding box center [1136, 313] width 207 height 28
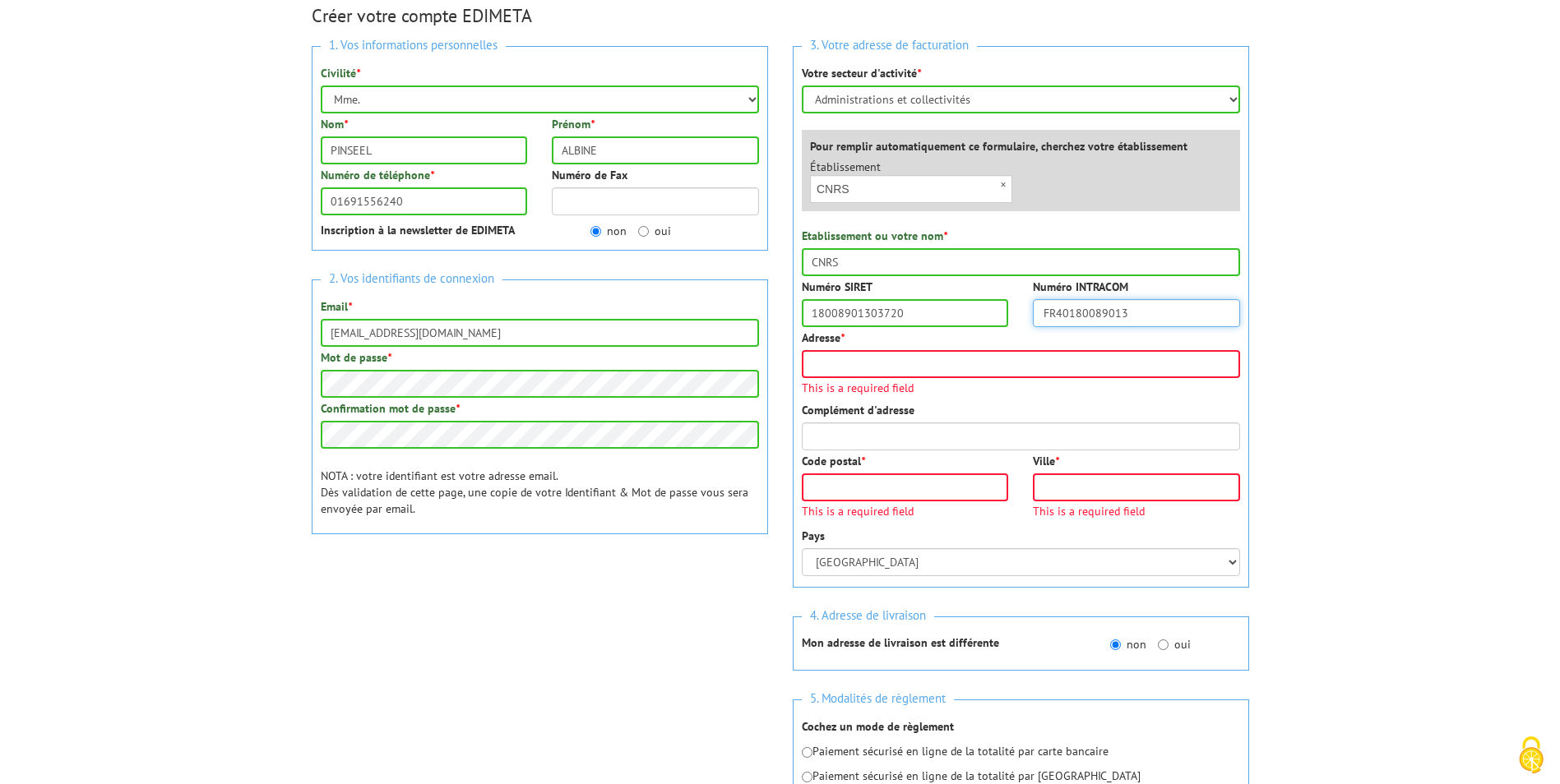
type input "FR40180089013"
click at [908, 358] on input "Adresse *" at bounding box center [1021, 364] width 439 height 28
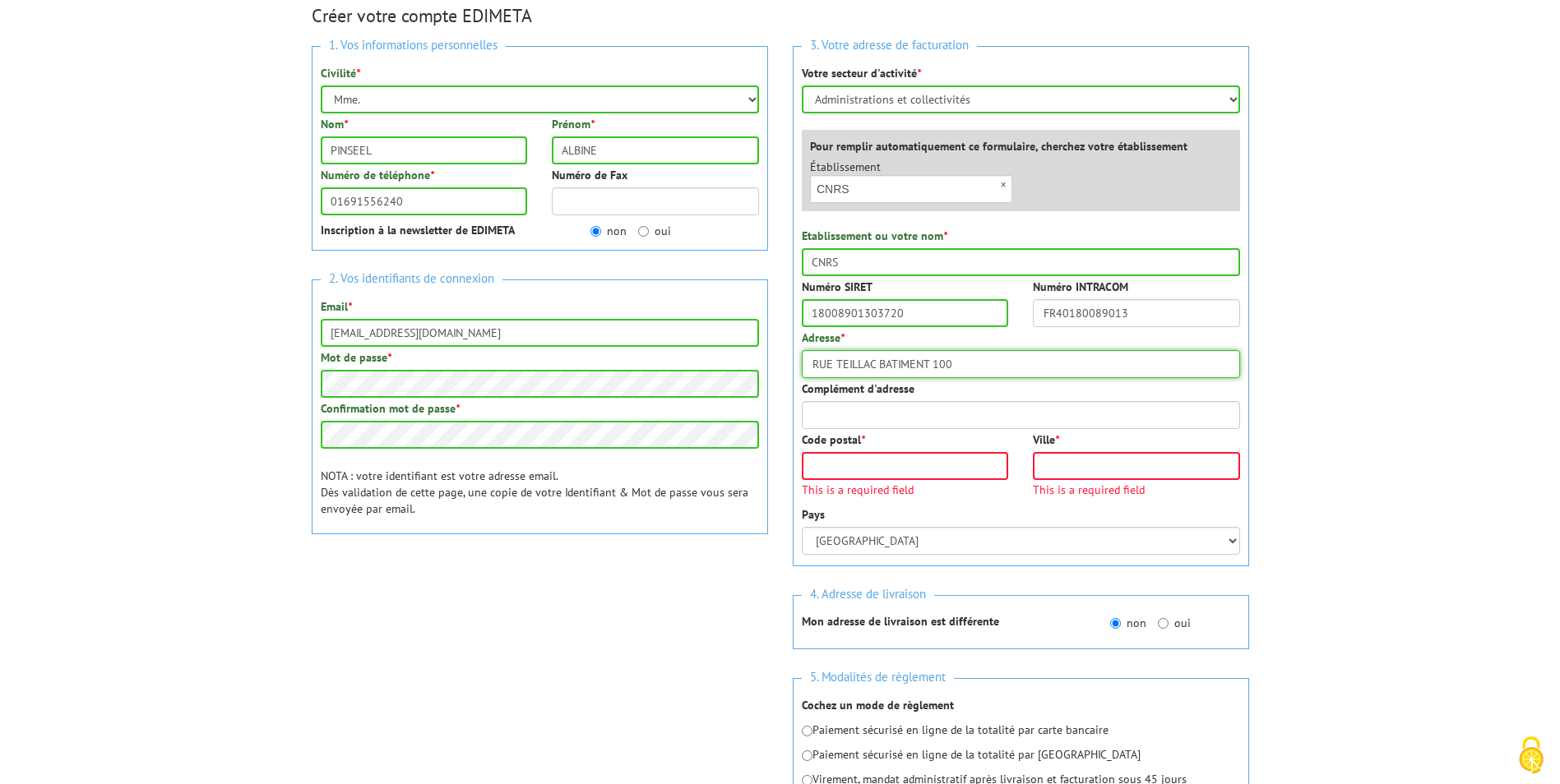
type input "RUE TEILLAC BATIMENT 100"
click at [830, 475] on input "Code postal *" at bounding box center [905, 466] width 207 height 28
type input "91400"
click at [1099, 466] on input "Ville *" at bounding box center [1136, 466] width 207 height 28
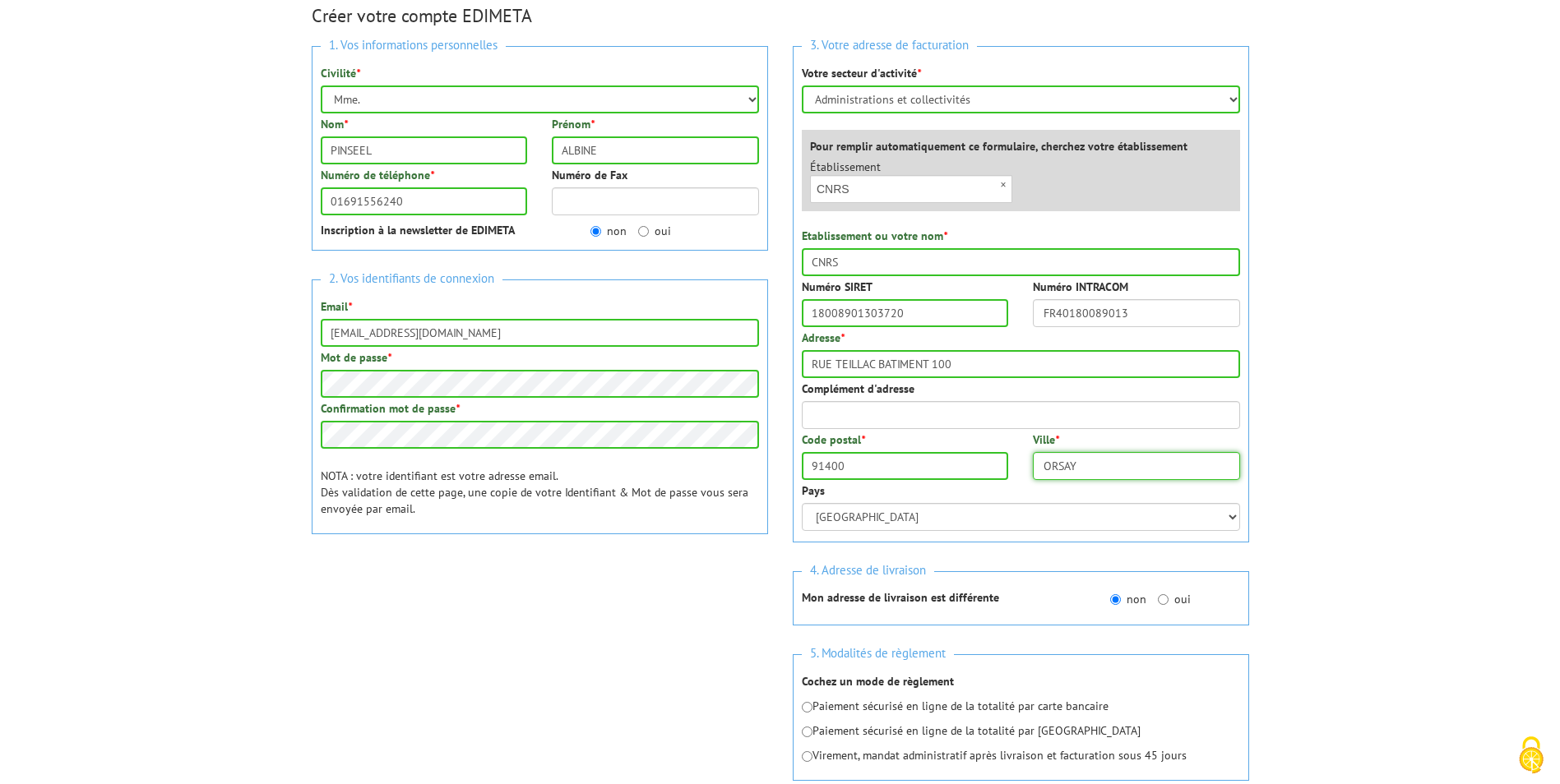
type input "ORSAY"
click at [1341, 439] on body "Nos équipes sont à votre service du lundi au vendredi de 8h30 à 12h30 et de 13h…" at bounding box center [780, 571] width 1560 height 1531
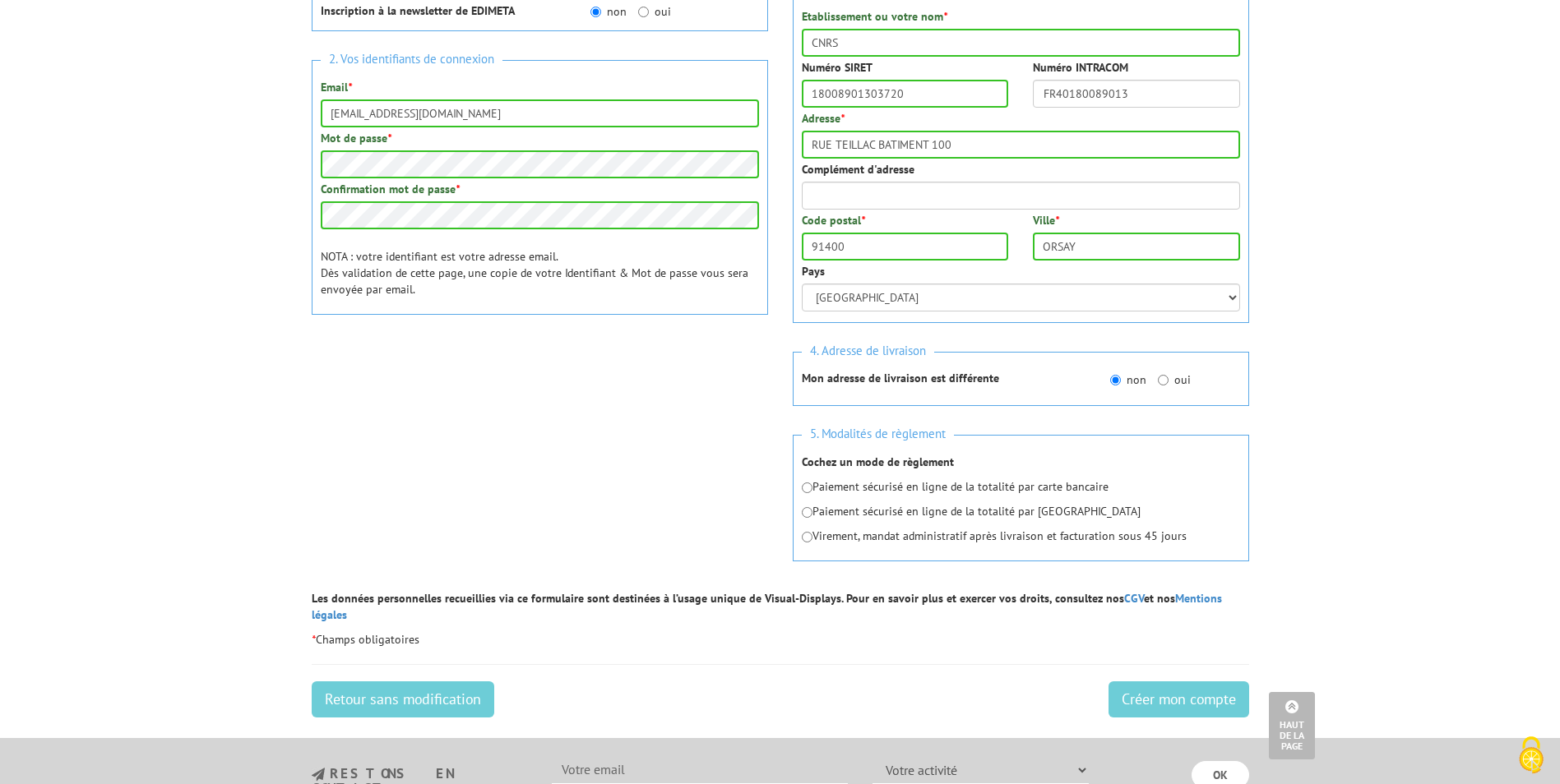
scroll to position [415, 0]
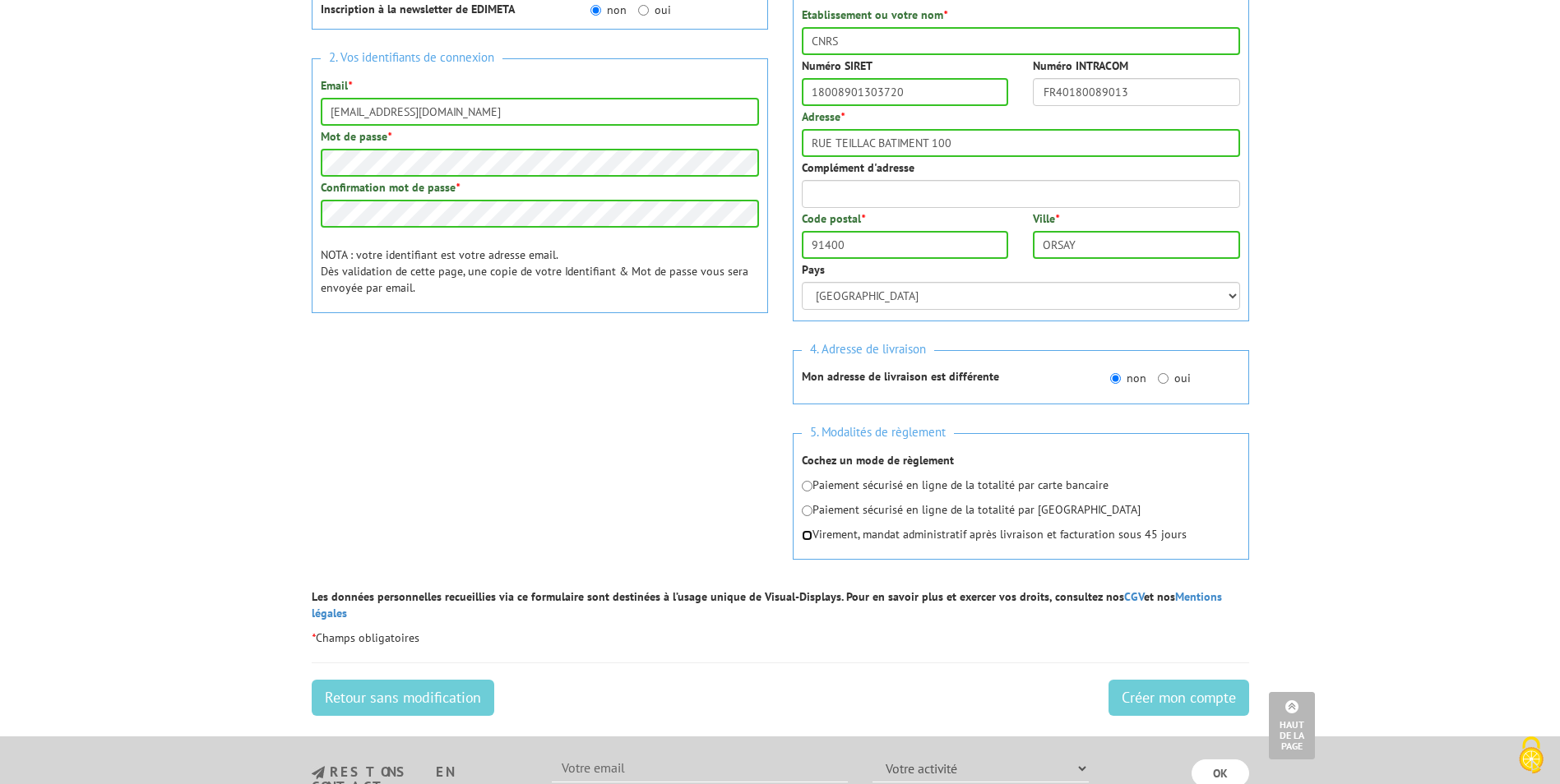
click at [809, 536] on input "radio" at bounding box center [807, 535] width 10 height 10
radio input "true"
click at [1193, 683] on input "Créer mon compte" at bounding box center [1179, 698] width 140 height 36
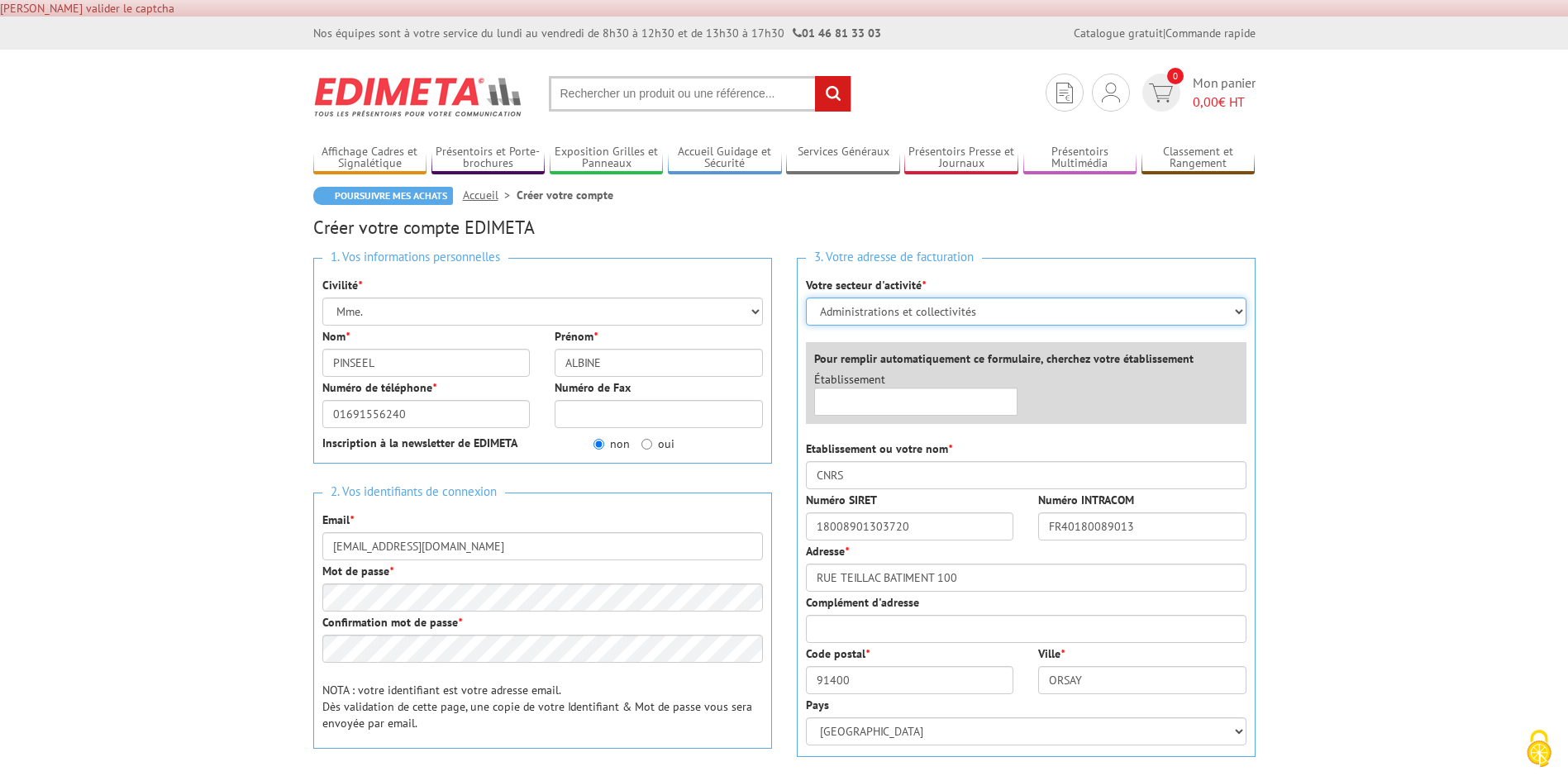
click at [1049, 314] on select "Sélectionner votre secteur d'activité Administrations et collectivités Magasins…" at bounding box center [1026, 312] width 441 height 28
click at [860, 399] on input "text" at bounding box center [916, 401] width 204 height 28
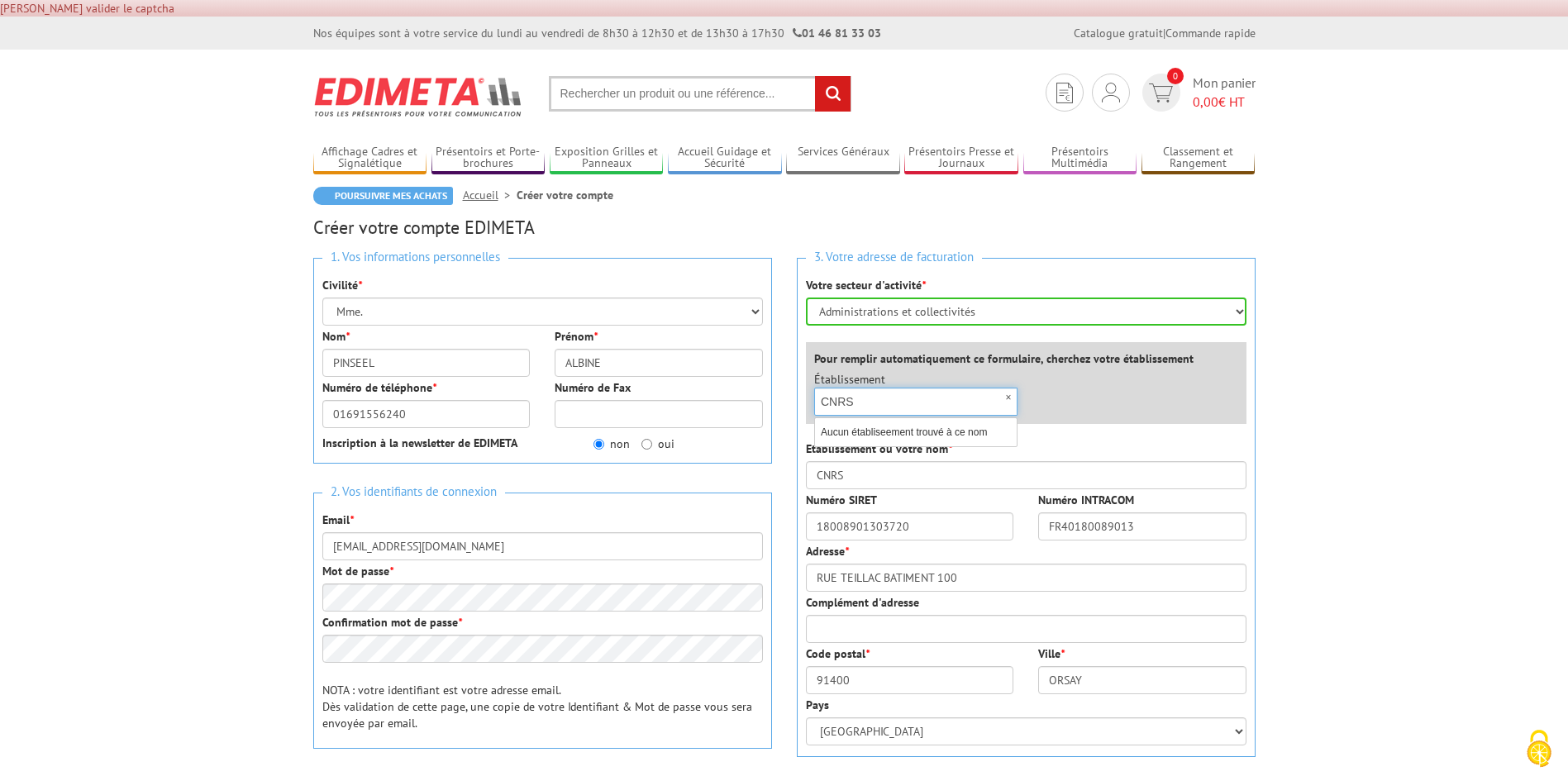
type input "CNRS"
click at [1022, 395] on div "Établissement × CNRS Aucun établiseement trouvé à ce nom" at bounding box center [916, 393] width 229 height 44
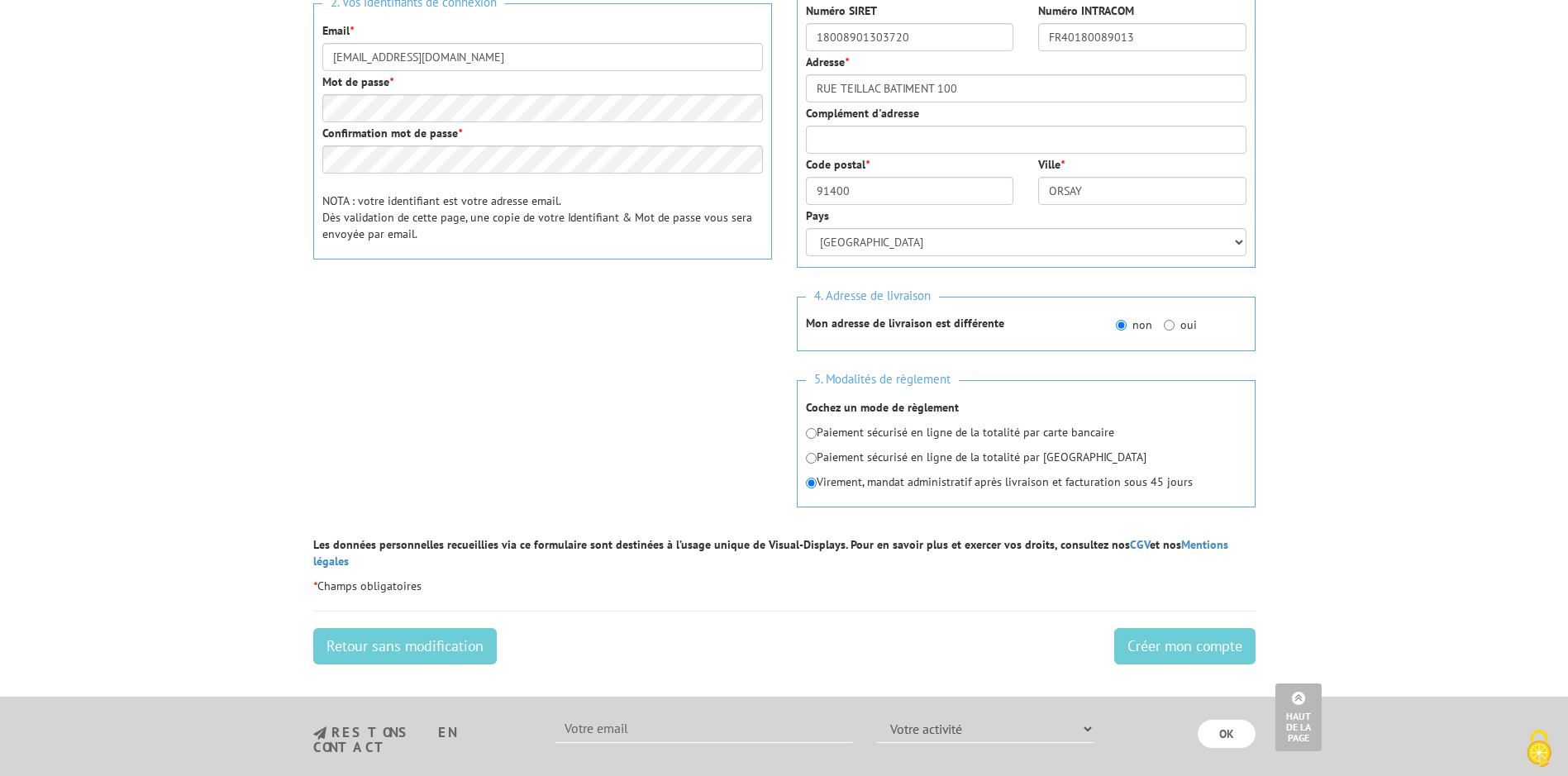
scroll to position [500, 0]
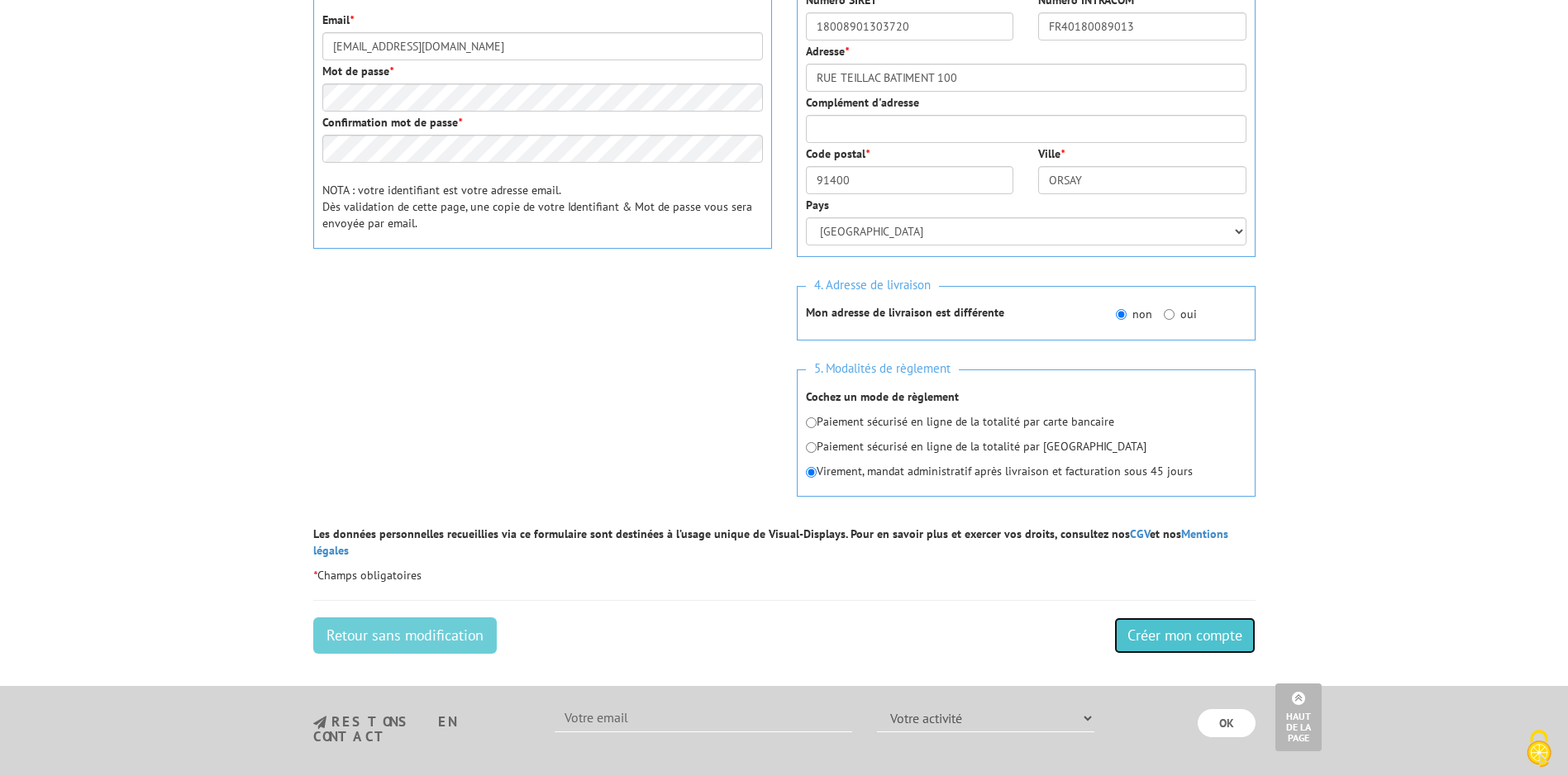
click at [1210, 617] on input "Créer mon compte" at bounding box center [1185, 636] width 141 height 37
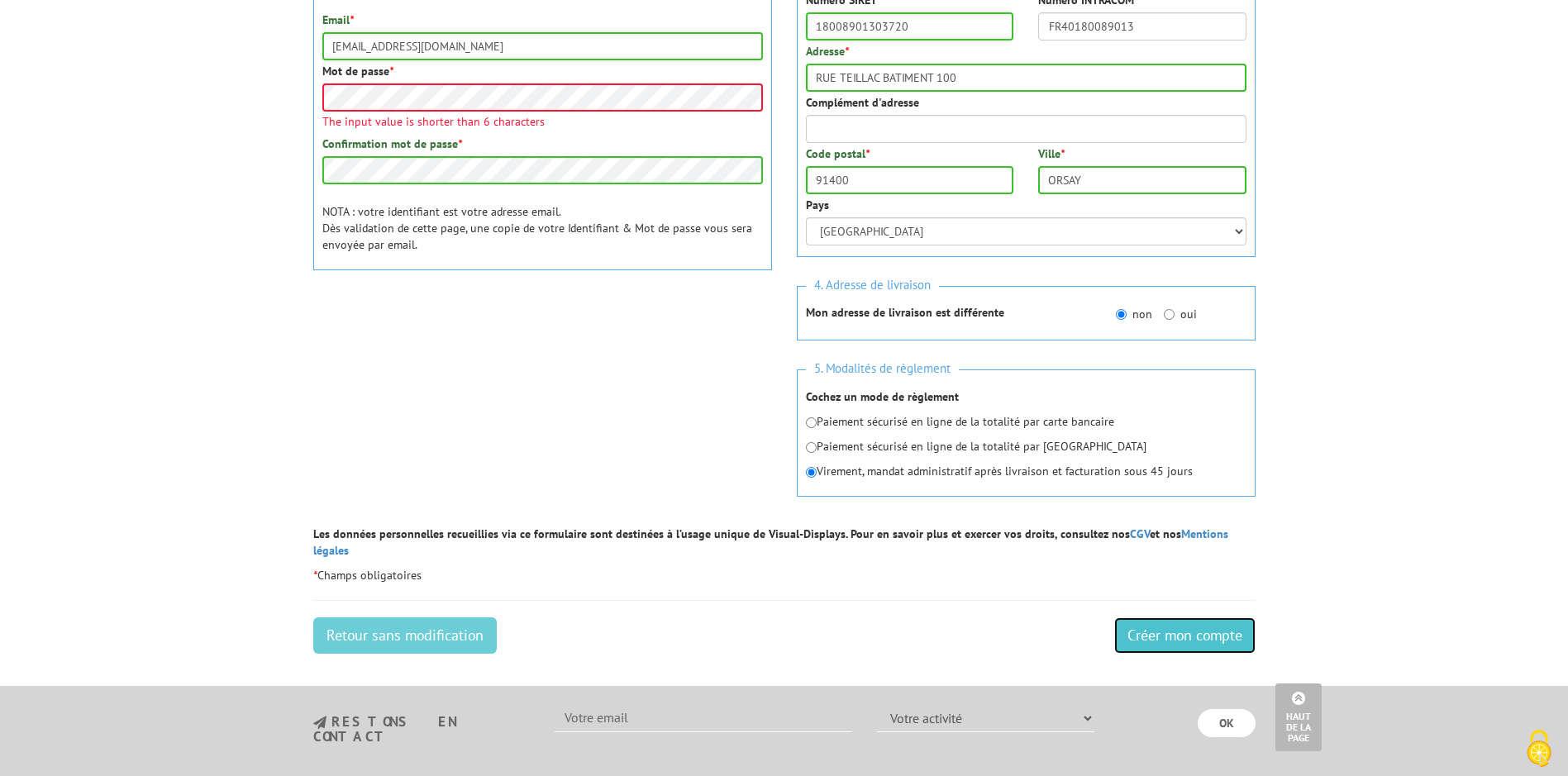
scroll to position [229, 0]
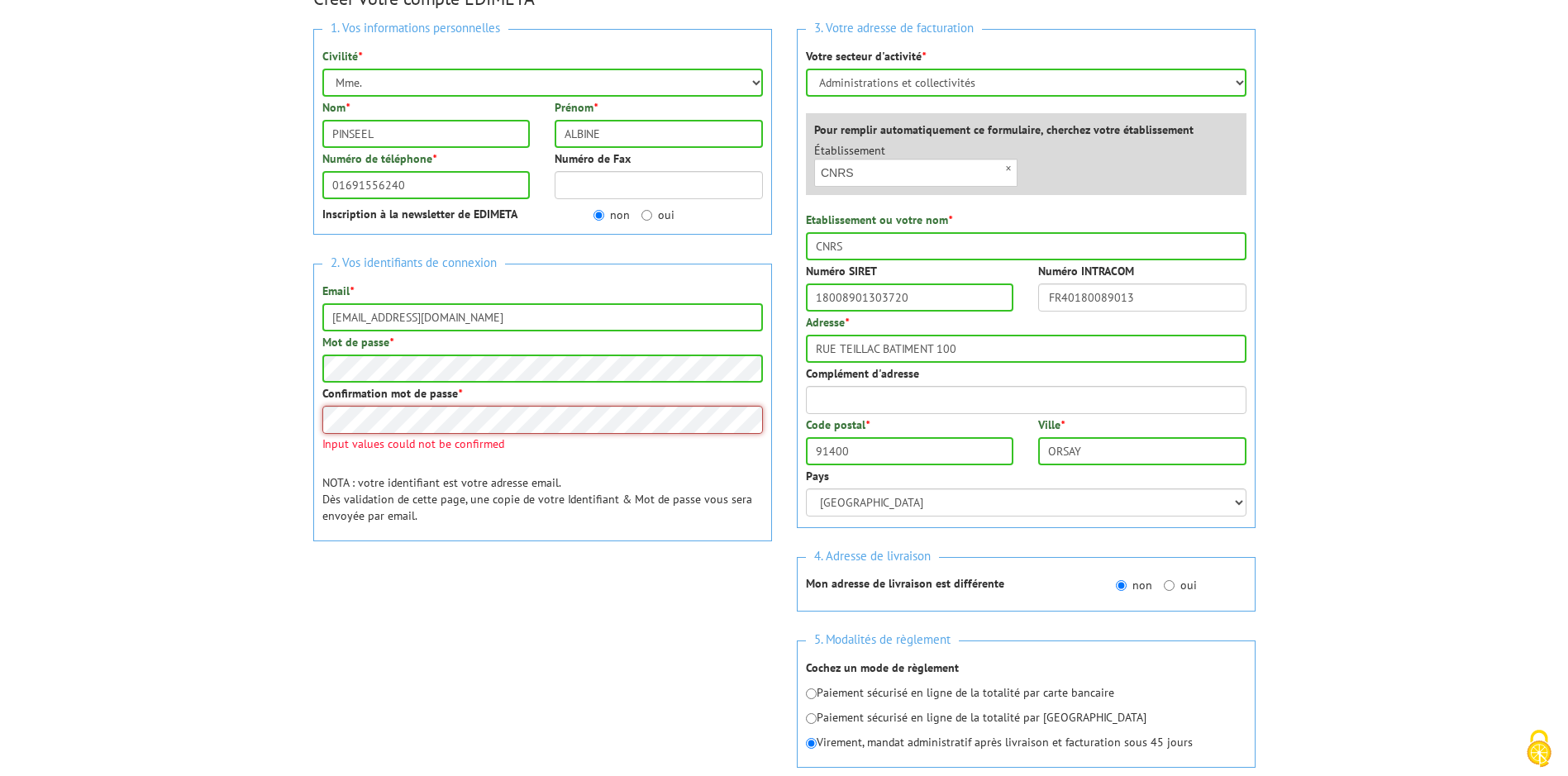
click at [364, 436] on div "Confirmation mot de passe * Input values could not be confirmed" at bounding box center [543, 417] width 441 height 64
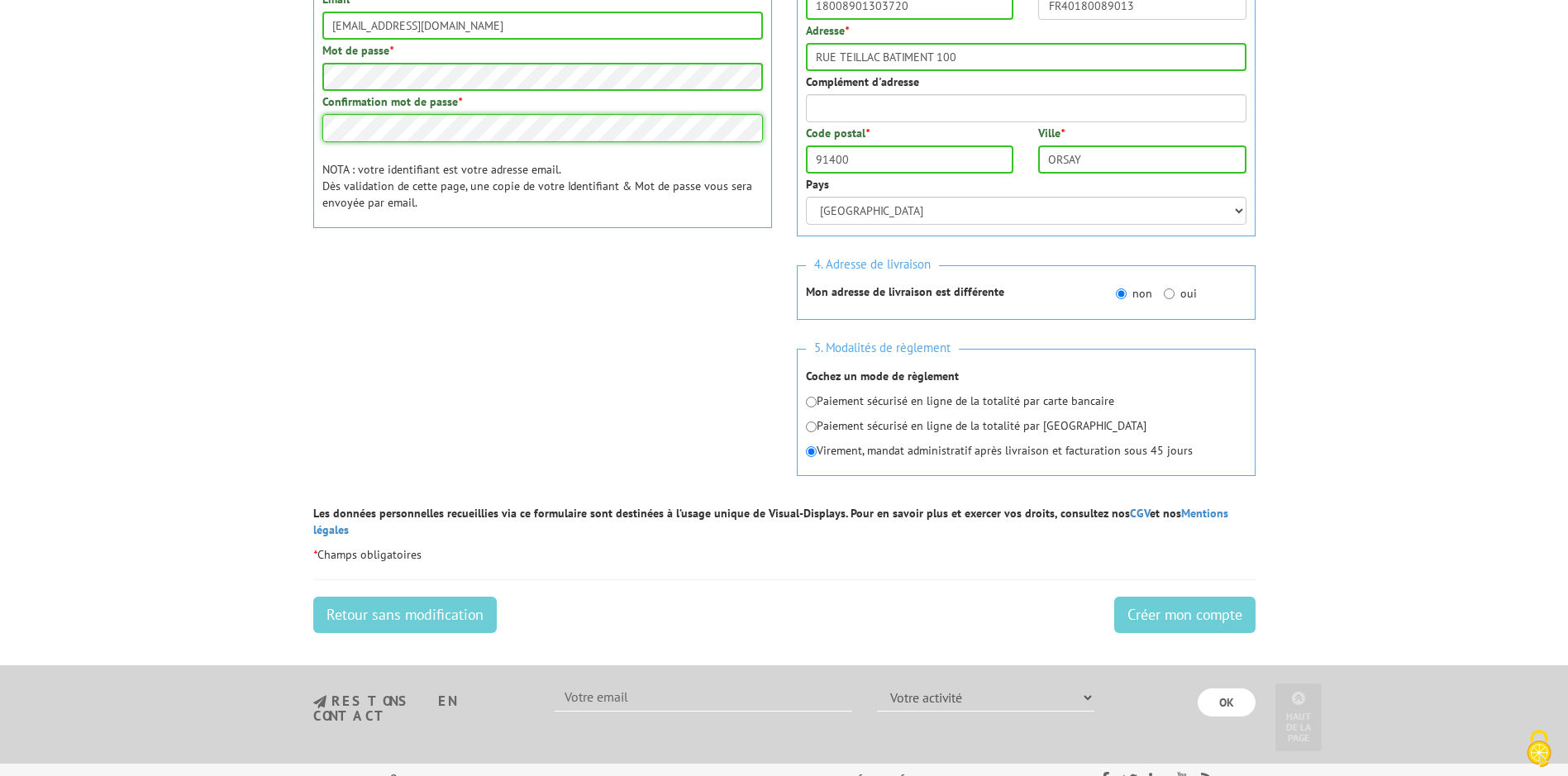
scroll to position [705, 0]
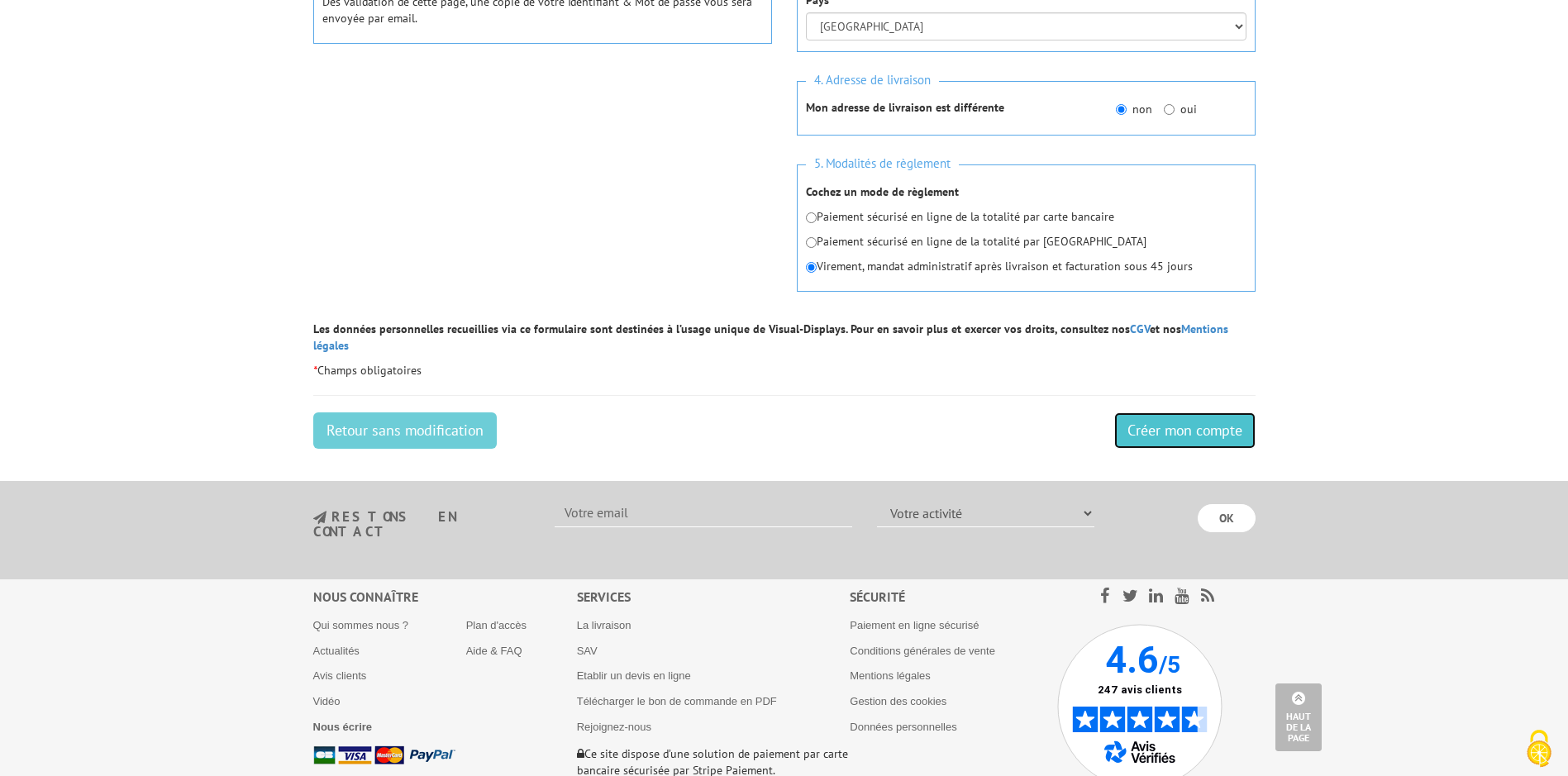
click at [1167, 412] on input "Créer mon compte" at bounding box center [1185, 430] width 141 height 37
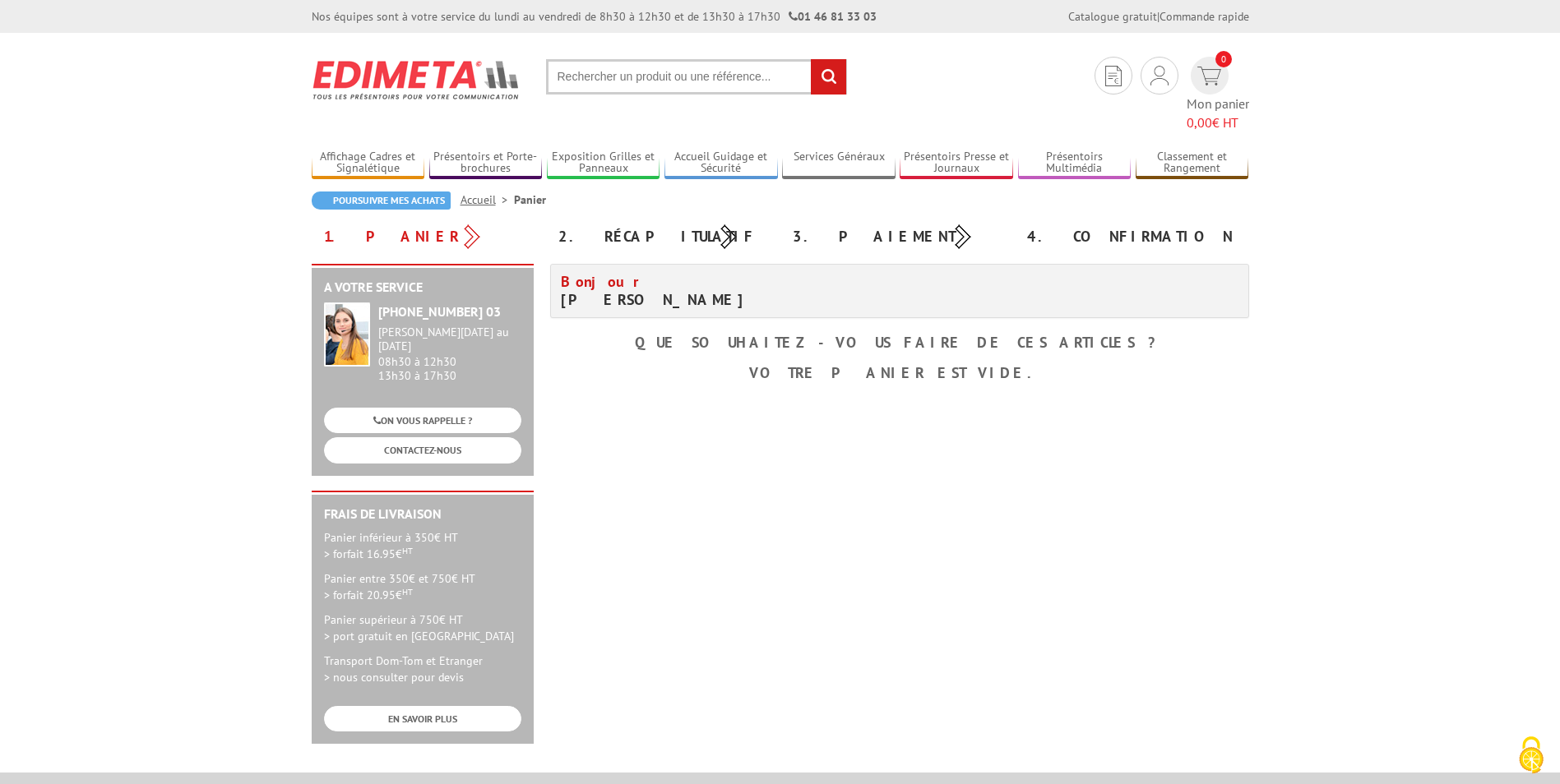
click at [620, 81] on input "text" at bounding box center [696, 76] width 301 height 36
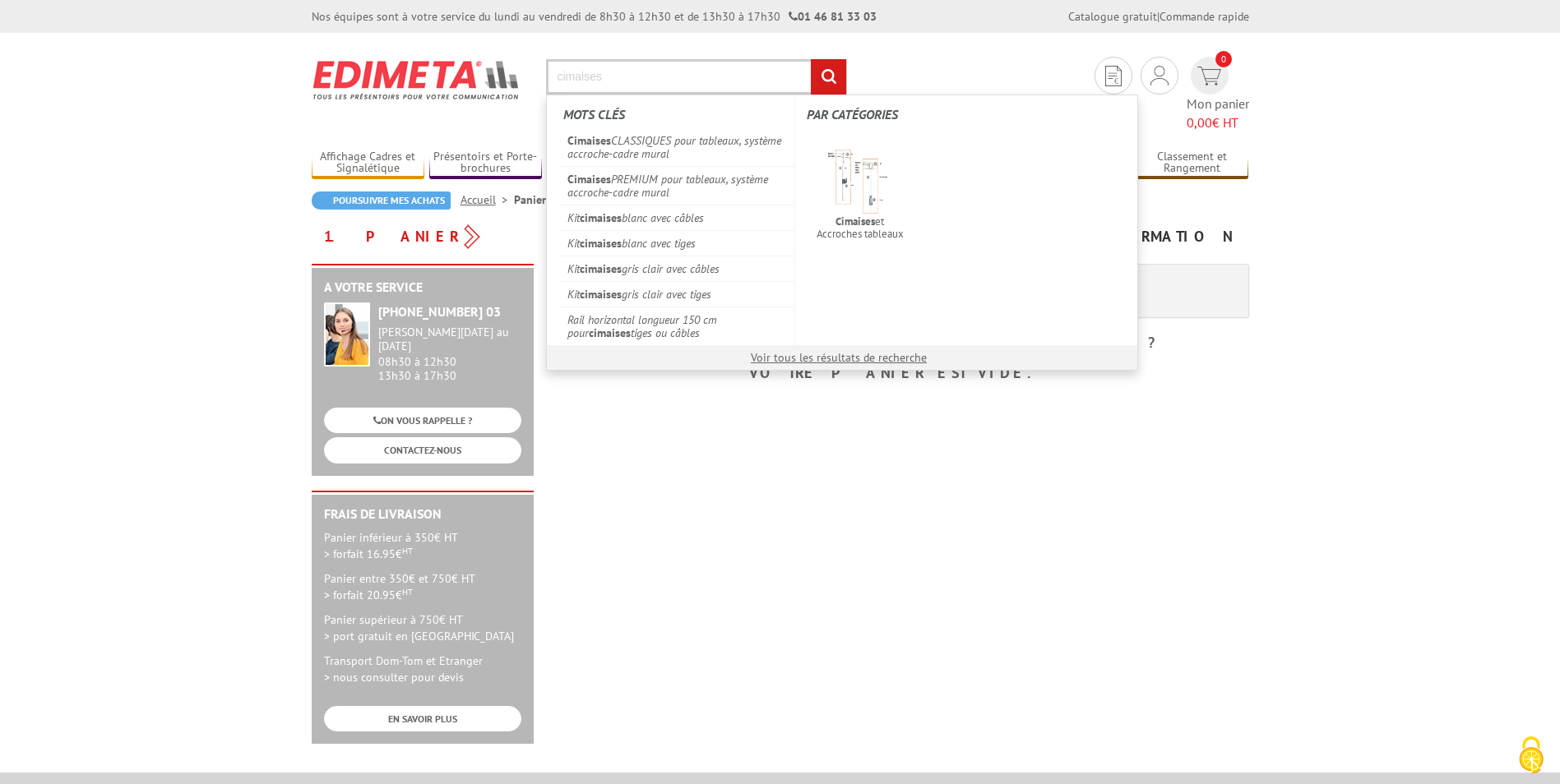
type input "cimaises"
click at [830, 80] on input "rechercher" at bounding box center [829, 76] width 36 height 36
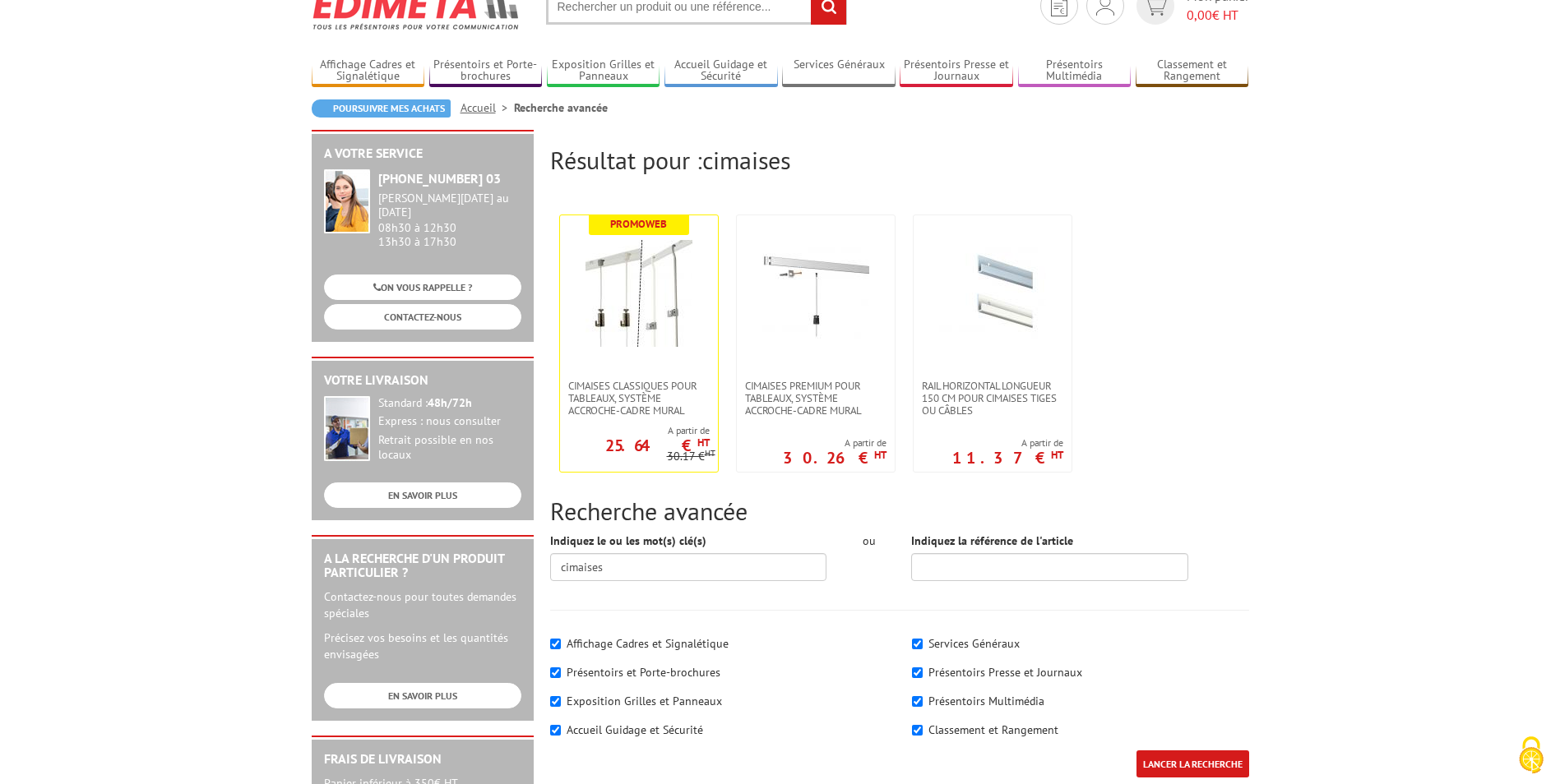
scroll to position [63, 0]
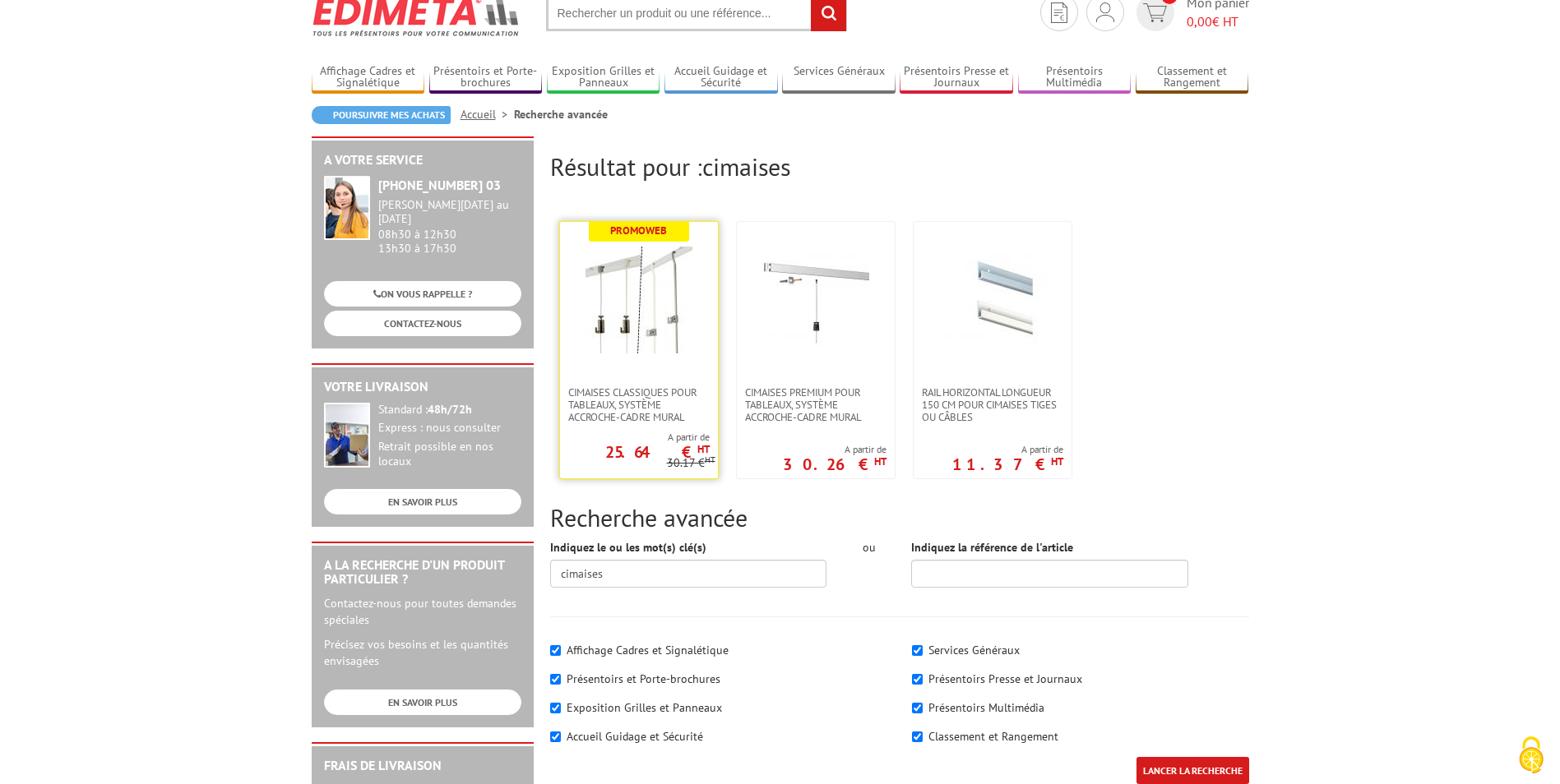
click at [669, 339] on img at bounding box center [639, 300] width 107 height 107
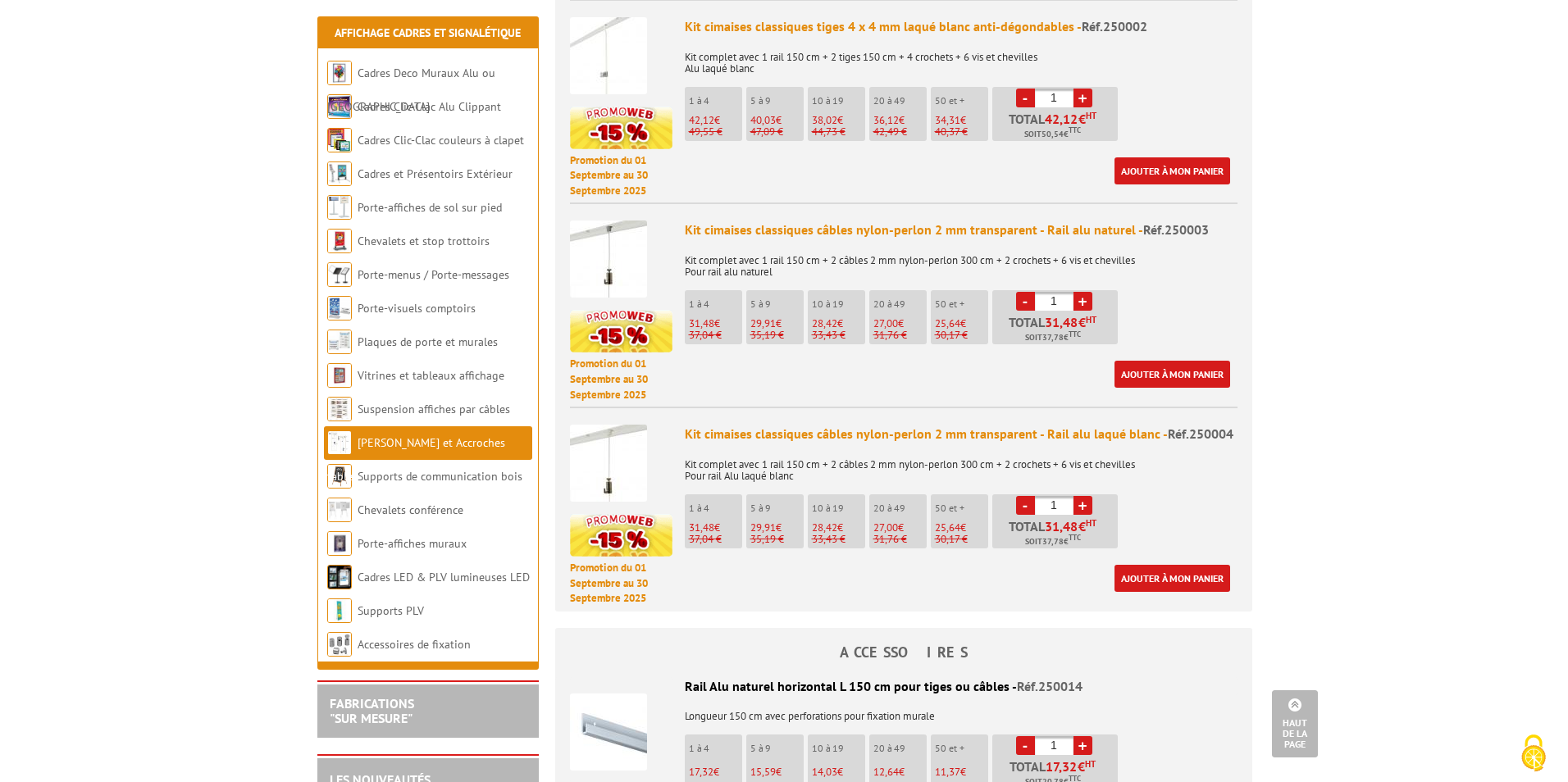
scroll to position [919, 0]
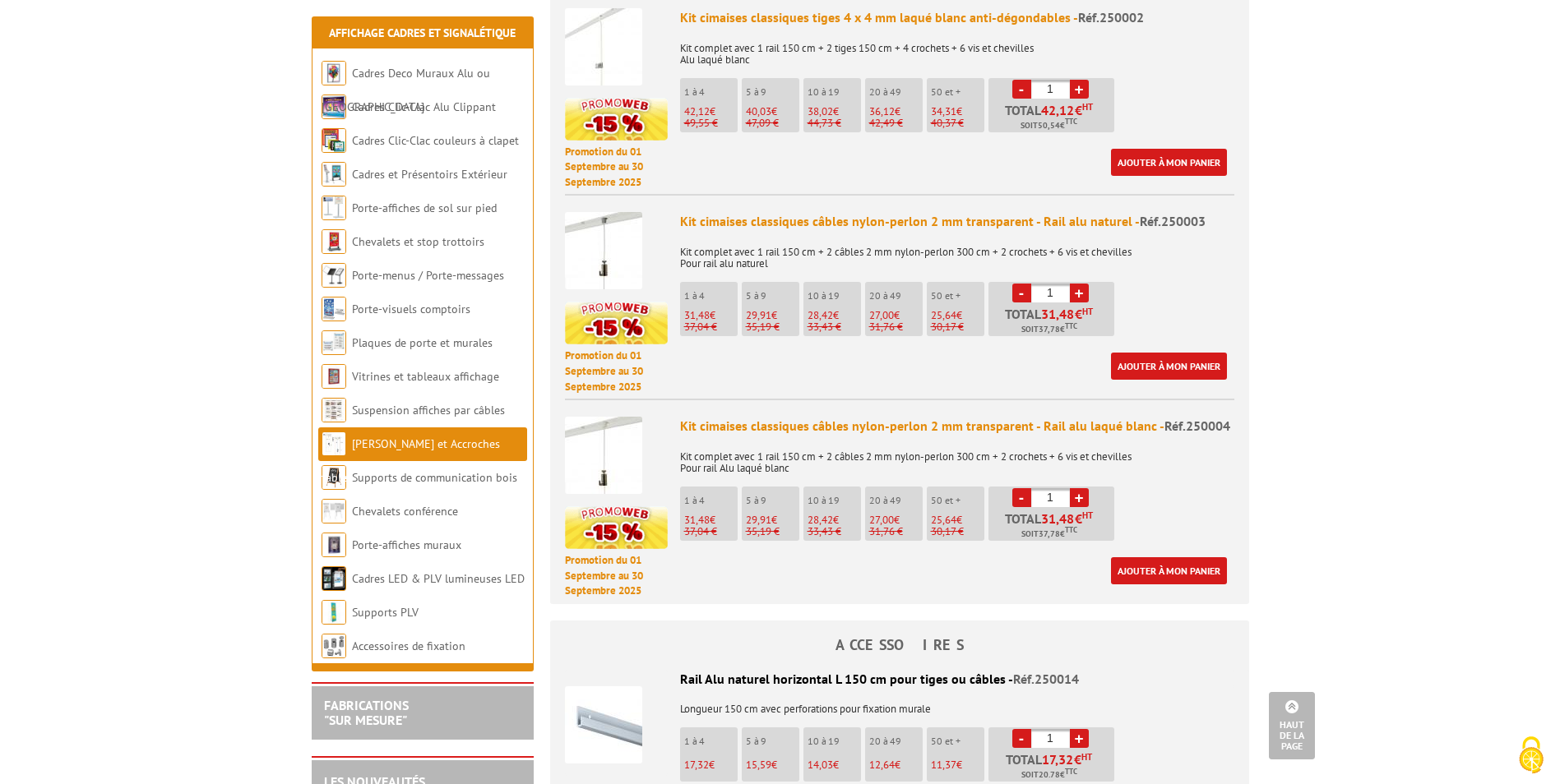
click at [823, 513] on span "28,42" at bounding box center [820, 520] width 25 height 14
click at [1161, 557] on link "Ajouter à mon panier" at bounding box center [1169, 570] width 116 height 27
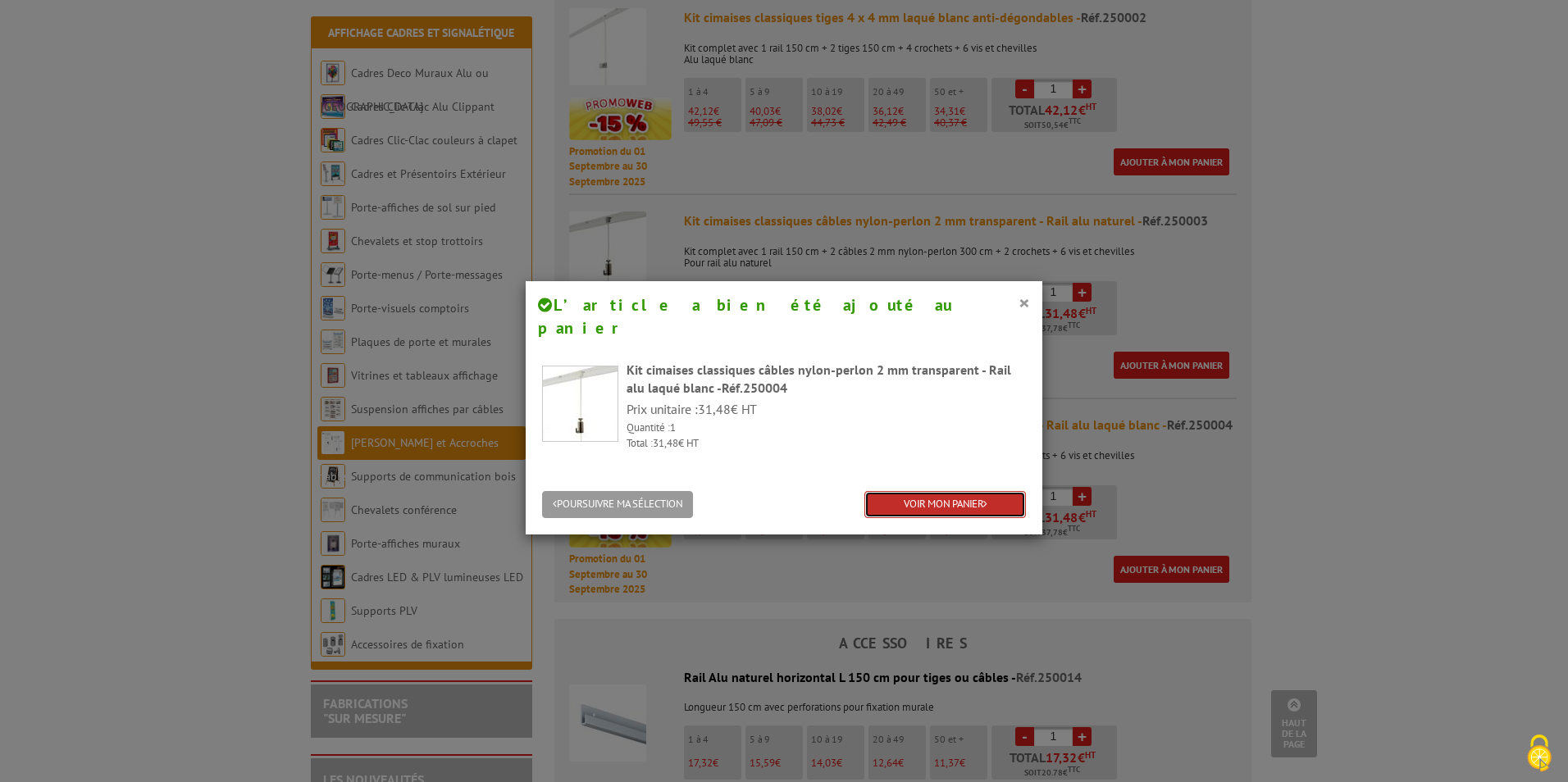
click at [913, 491] on link "VOIR MON PANIER" at bounding box center [945, 504] width 162 height 27
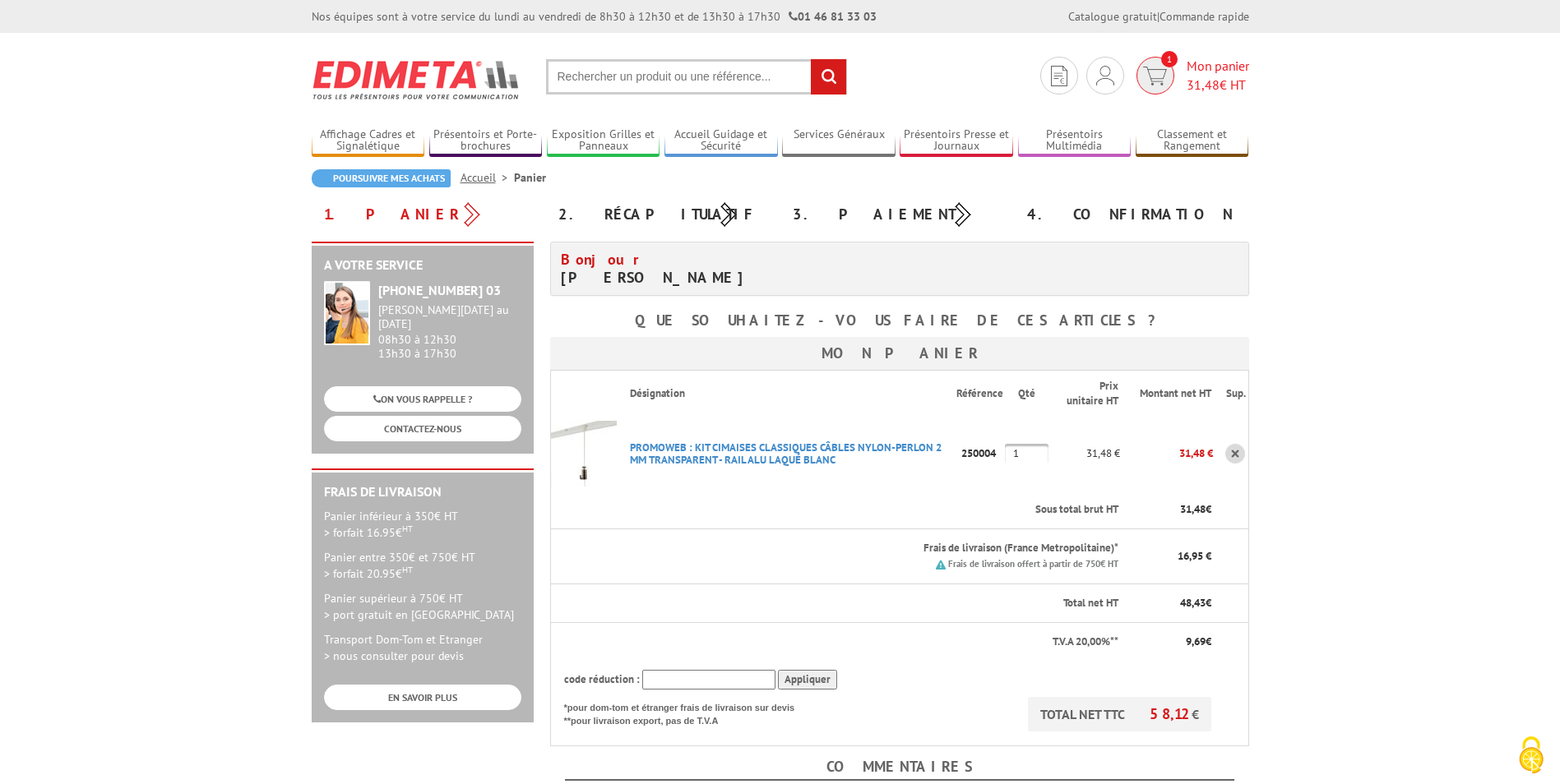
click at [1186, 81] on span "31,48" at bounding box center [1203, 84] width 33 height 16
drag, startPoint x: 1034, startPoint y: 457, endPoint x: 1000, endPoint y: 453, distance: 34.2
click at [1000, 453] on tr "PROMOWEB : KIT CIMAISES CLASSIQUES CâBLES NYLON-PERLON 2 MM TRANSPARENT - RAIL …" at bounding box center [900, 453] width 699 height 74
type input "10"
click at [1349, 457] on body "Nos équipes sont à votre service du [DATE] au [DATE] de 8h30 à 12h30 et de 13h3…" at bounding box center [780, 696] width 1560 height 1392
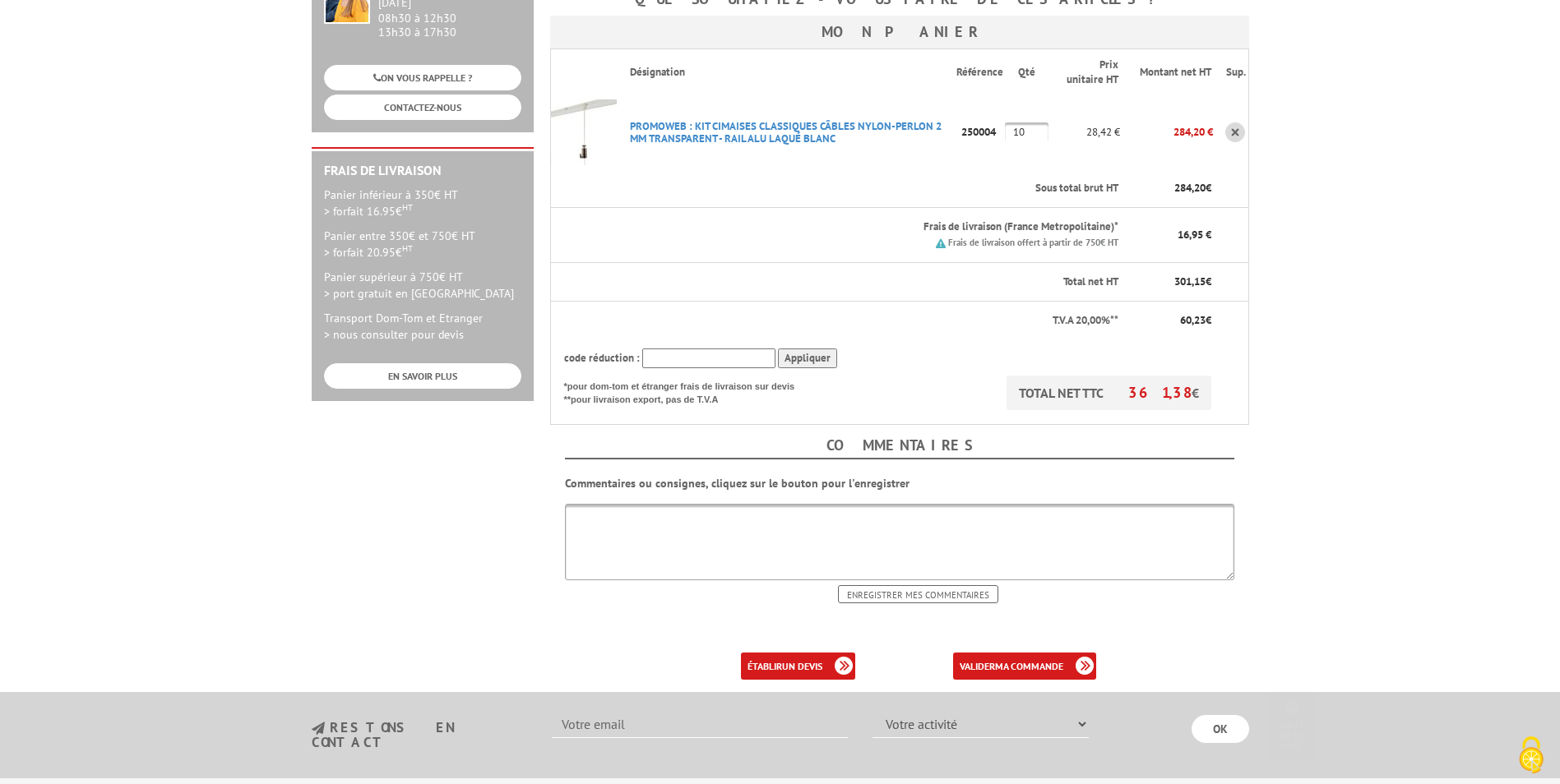
scroll to position [330, 0]
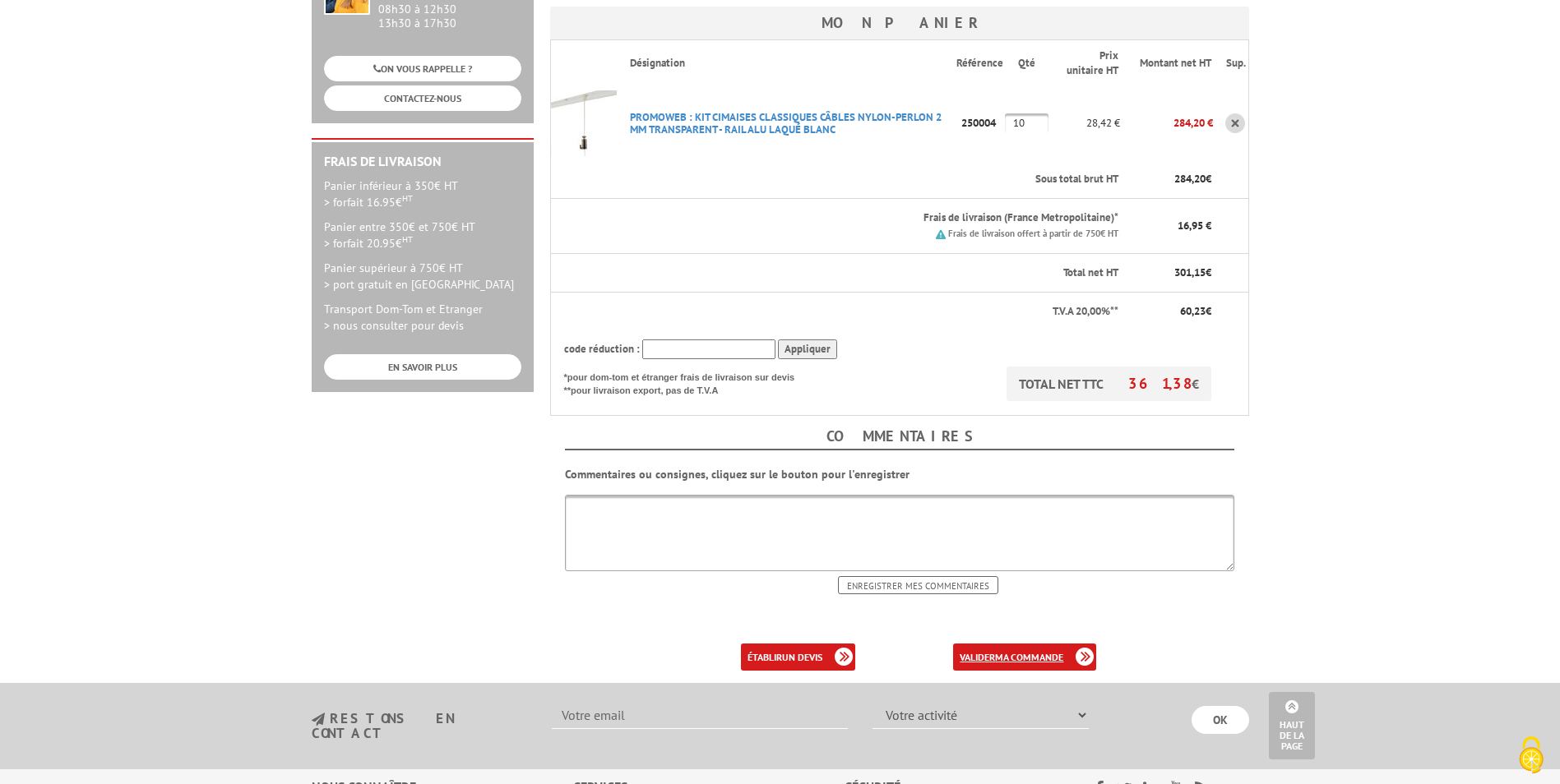
click at [1027, 658] on b "ma commande" at bounding box center [1029, 658] width 68 height 12
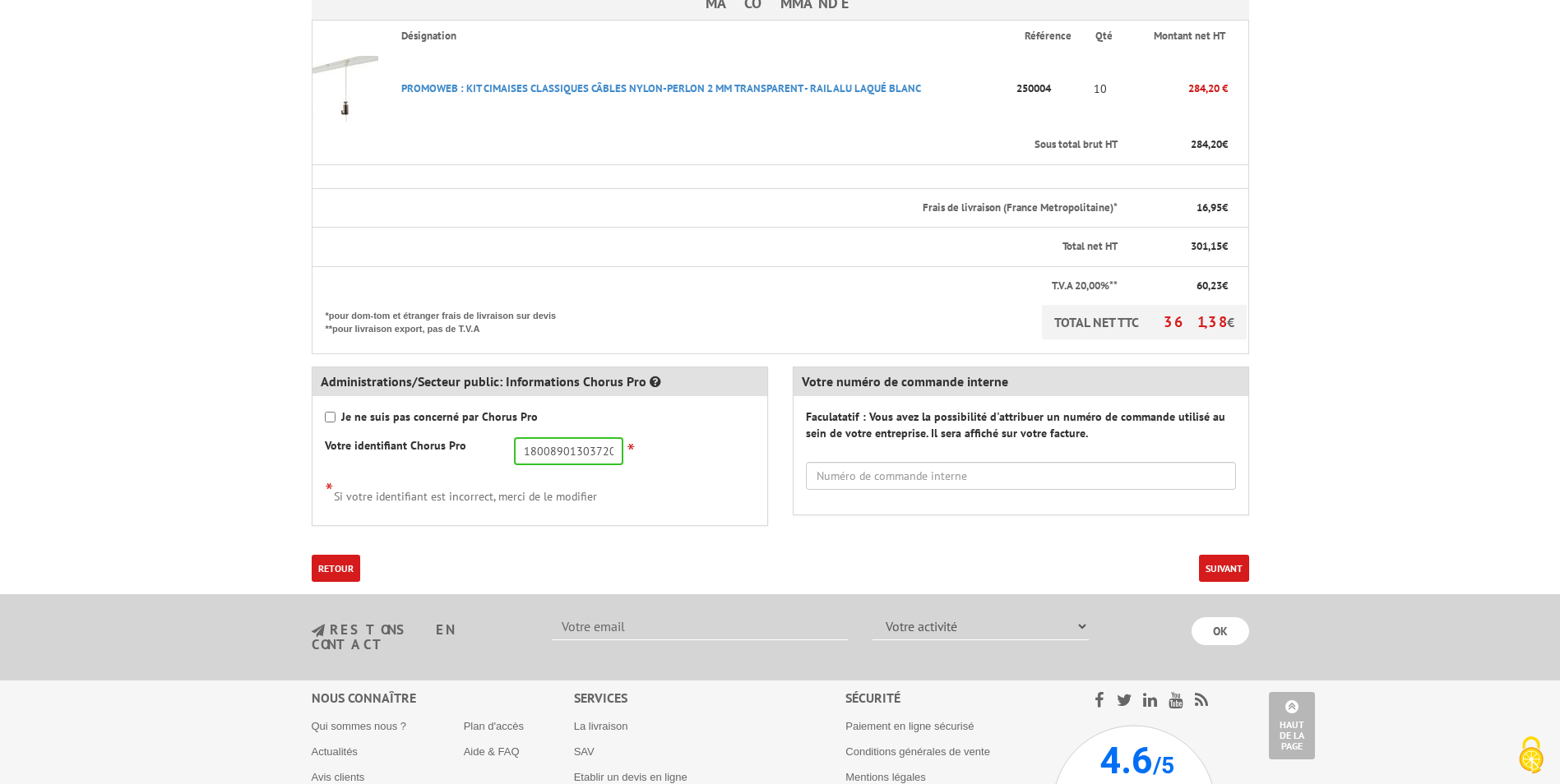
scroll to position [420, 0]
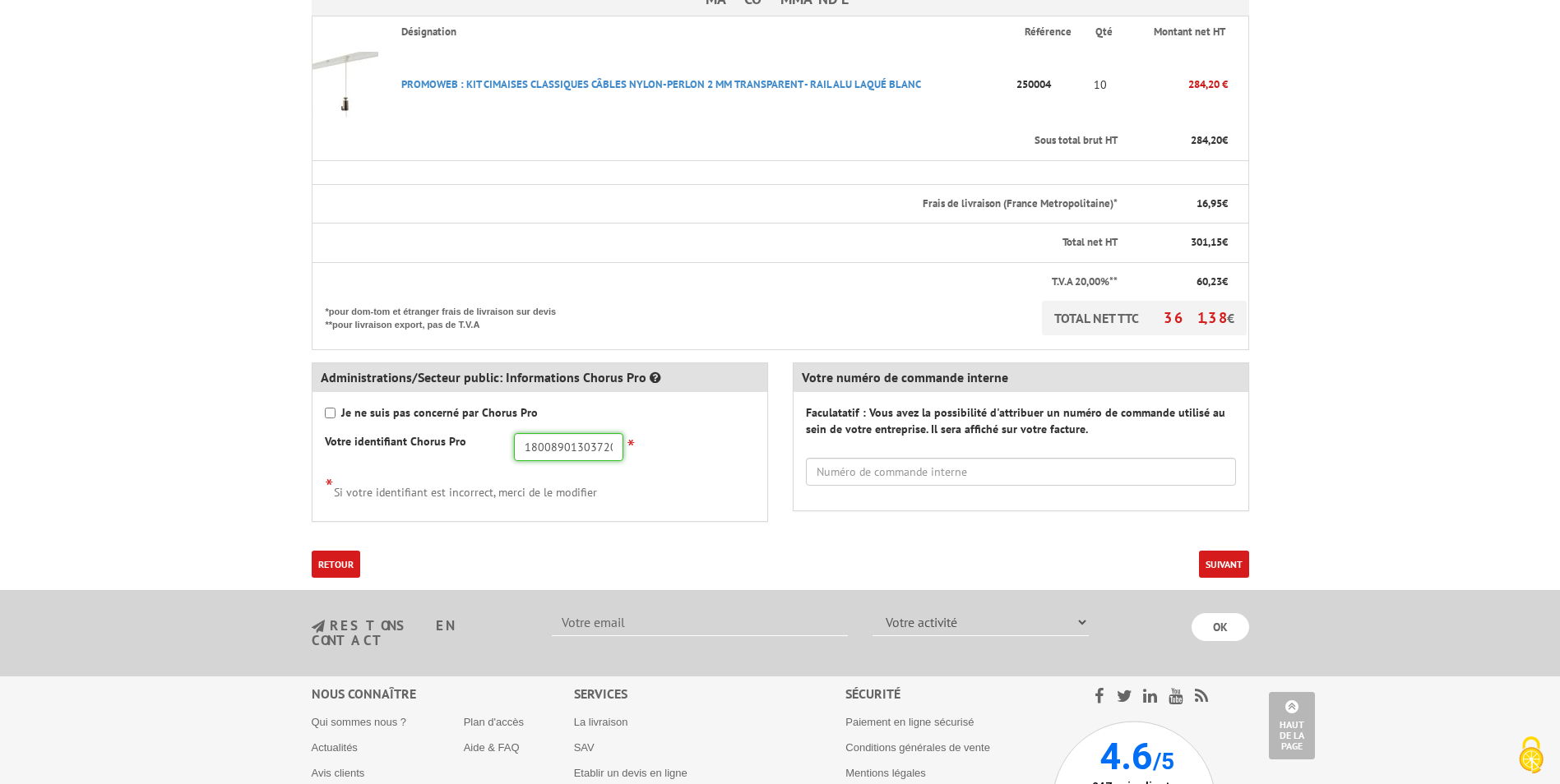
drag, startPoint x: 616, startPoint y: 450, endPoint x: 523, endPoint y: 456, distance: 93.2
click at [523, 456] on input "18008901303720" at bounding box center [569, 447] width 109 height 28
click at [575, 457] on input "9012" at bounding box center [569, 447] width 109 height 28
click at [526, 447] on input "9012" at bounding box center [569, 447] width 109 height 28
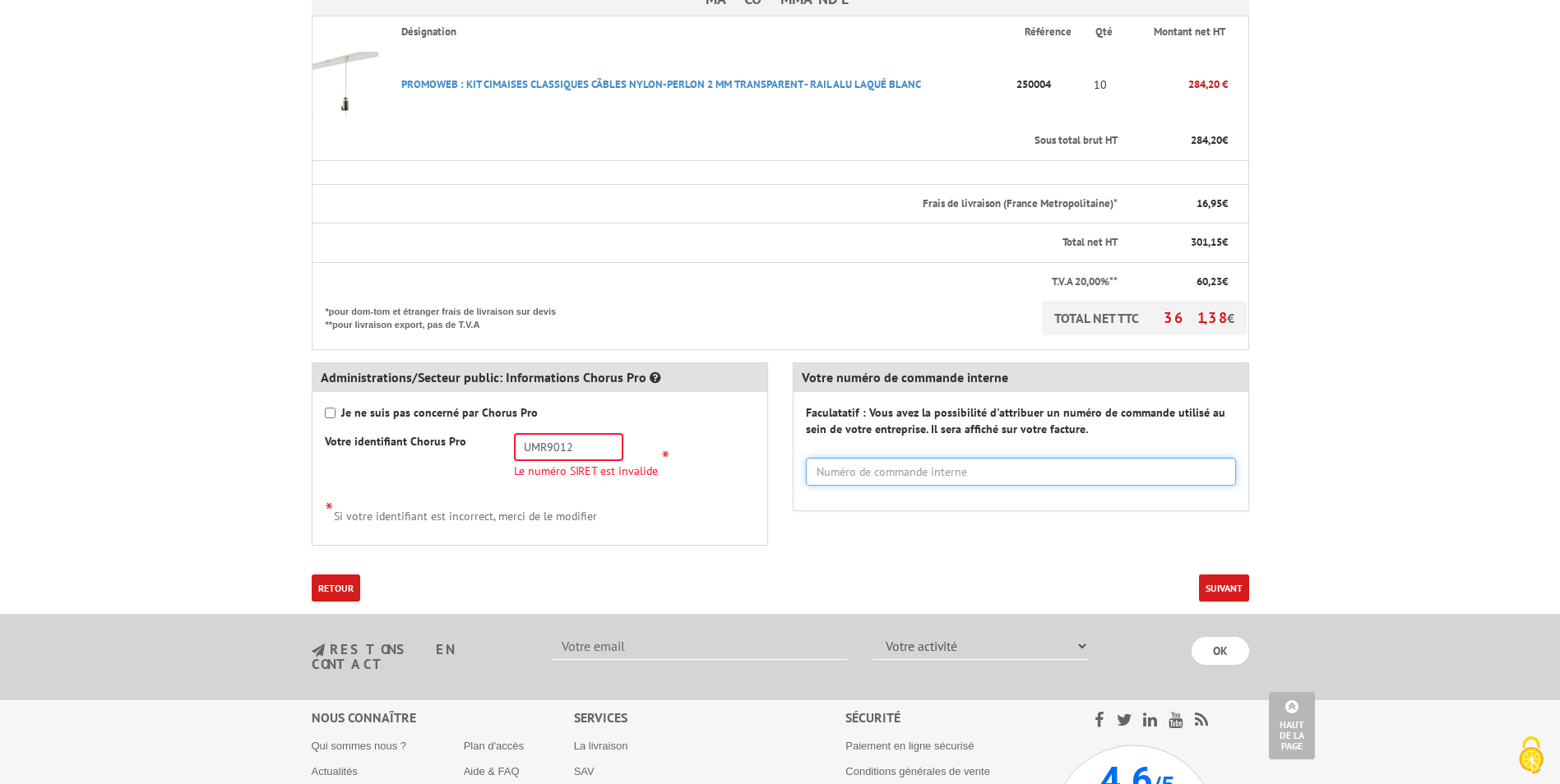
click at [823, 475] on input "text" at bounding box center [1021, 472] width 430 height 28
click at [589, 448] on input "UMR9012" at bounding box center [569, 447] width 109 height 28
drag, startPoint x: 589, startPoint y: 448, endPoint x: 467, endPoint y: 442, distance: 122.1
click at [467, 442] on div "Votre identifiant Chorus Pro UMR9012 Le numéro SIRET est invalide *" at bounding box center [540, 459] width 455 height 52
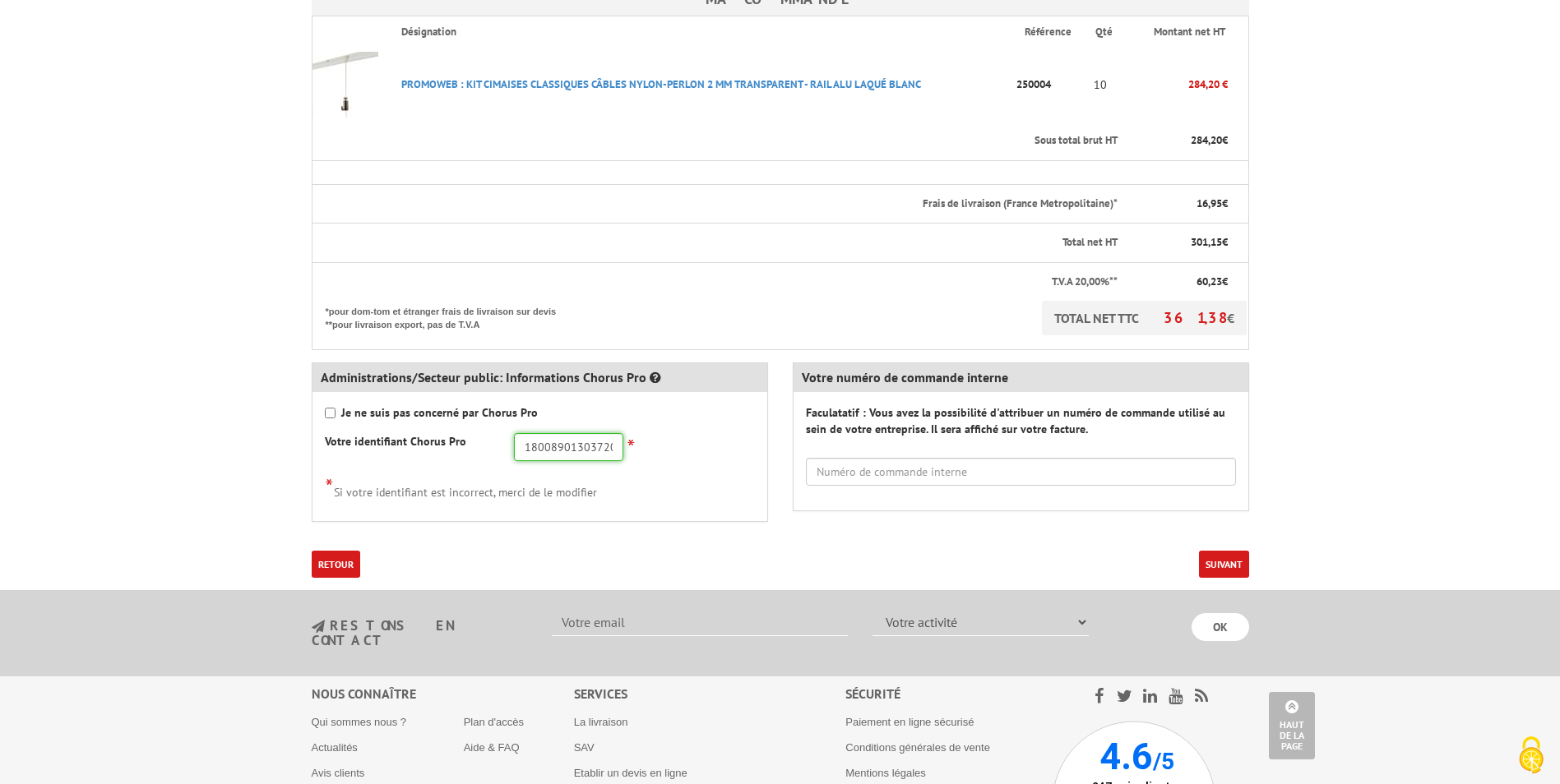
type input "18008901303720"
click at [873, 475] on input "text" at bounding box center [1021, 472] width 430 height 28
type input "0391L152375"
click at [1211, 569] on button "Suivant" at bounding box center [1224, 564] width 50 height 27
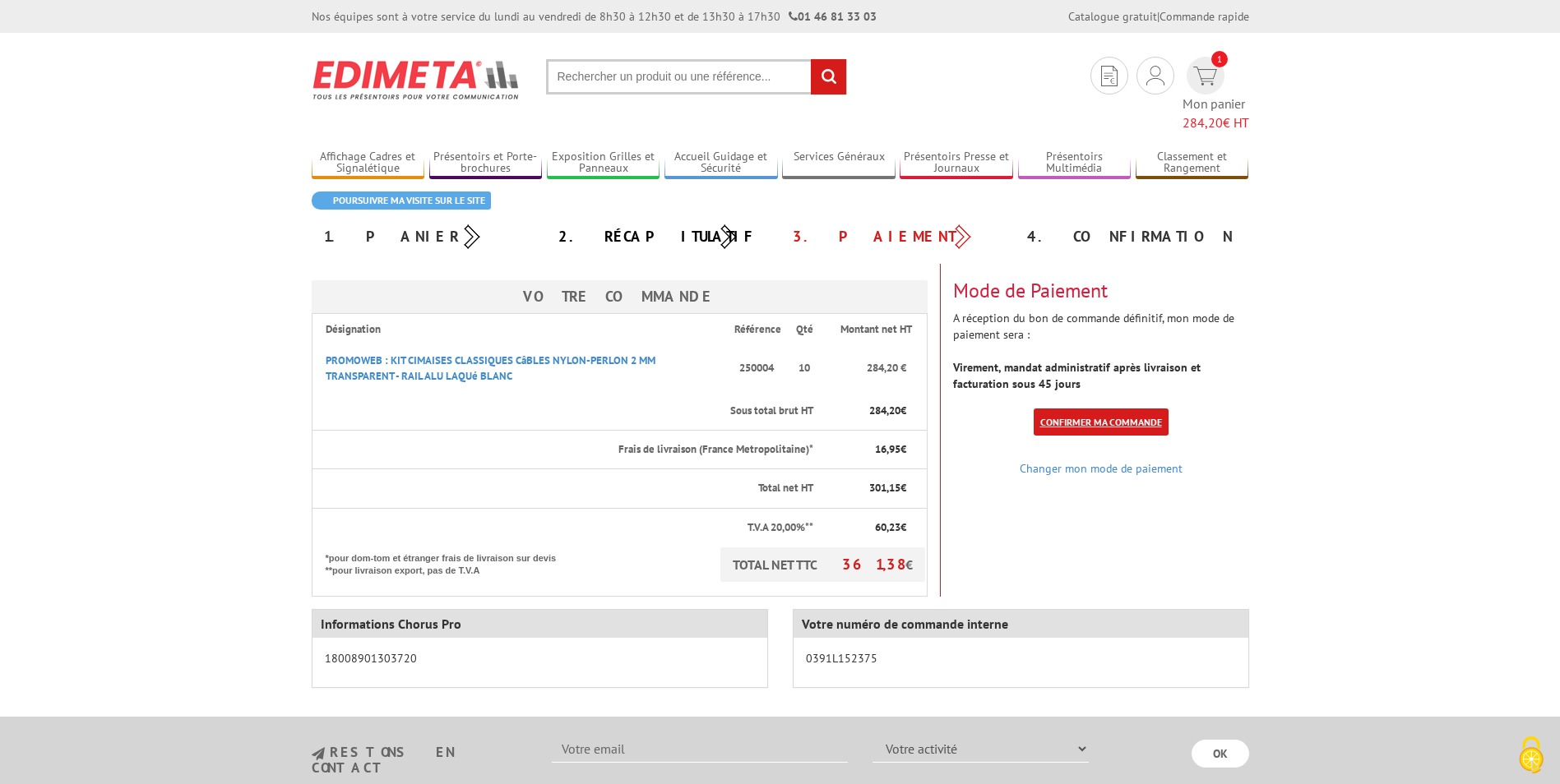
click at [1122, 409] on link "Confirmer ma commande" at bounding box center [1102, 422] width 135 height 27
